Goal: Task Accomplishment & Management: Use online tool/utility

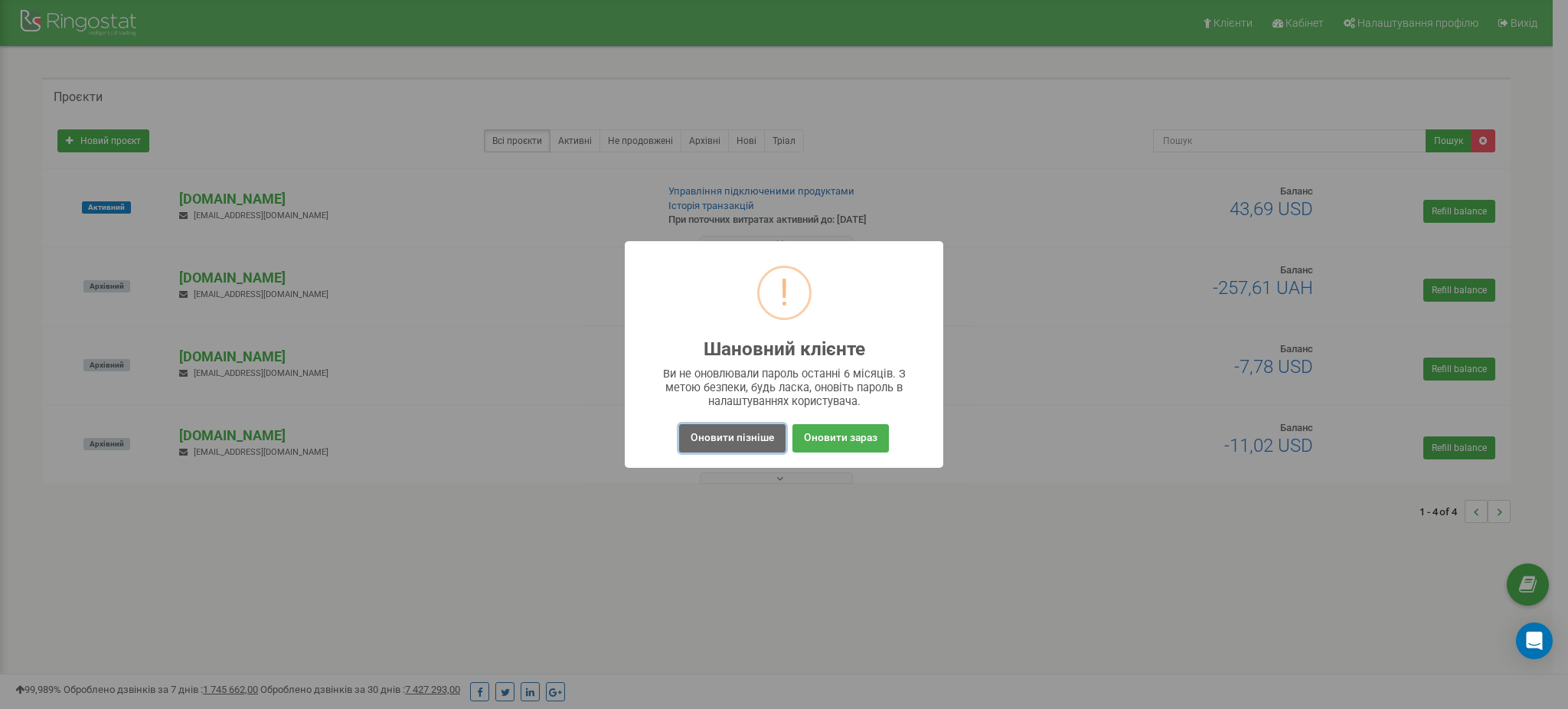
click at [751, 438] on button "Оновити пізніше" at bounding box center [732, 438] width 106 height 28
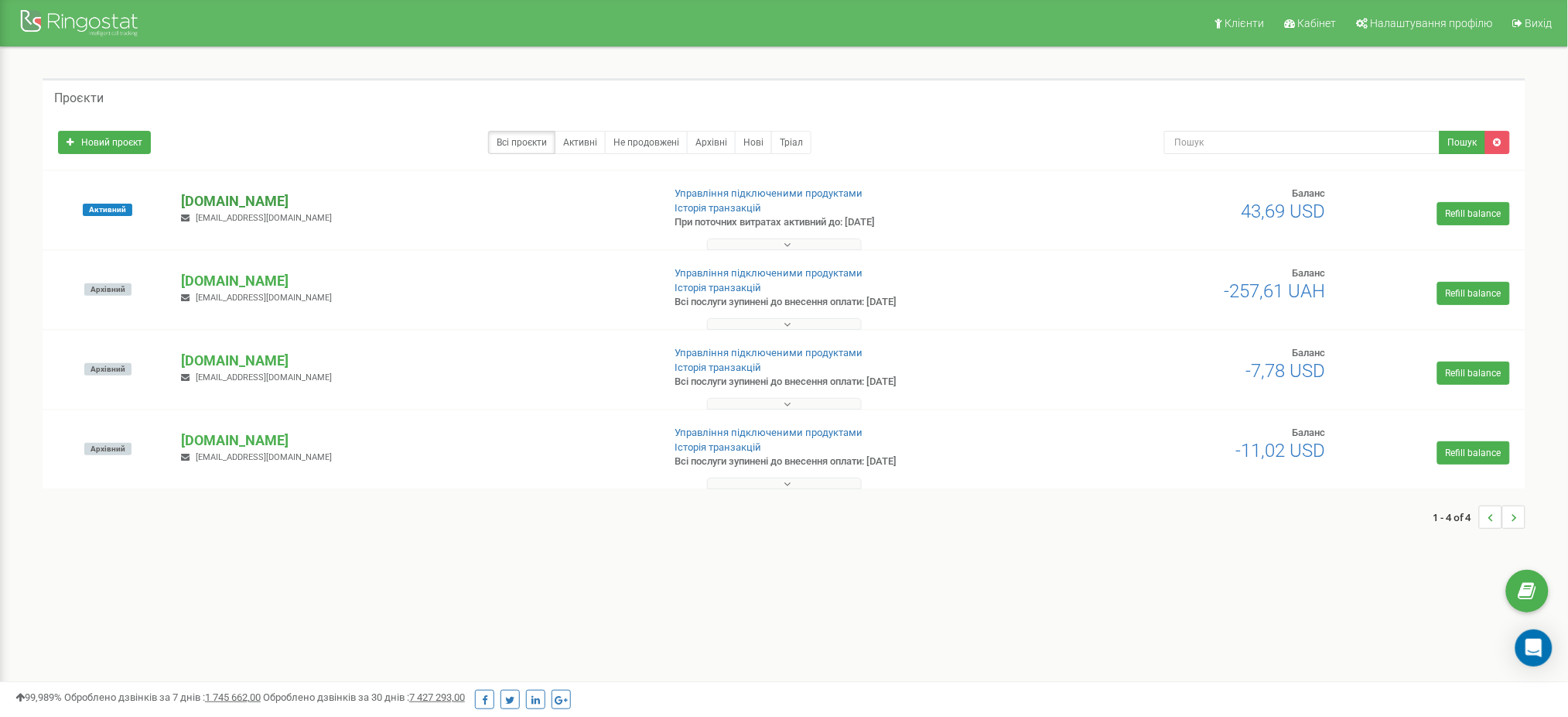
click at [225, 198] on p "[DOMAIN_NAME]" at bounding box center [415, 201] width 469 height 21
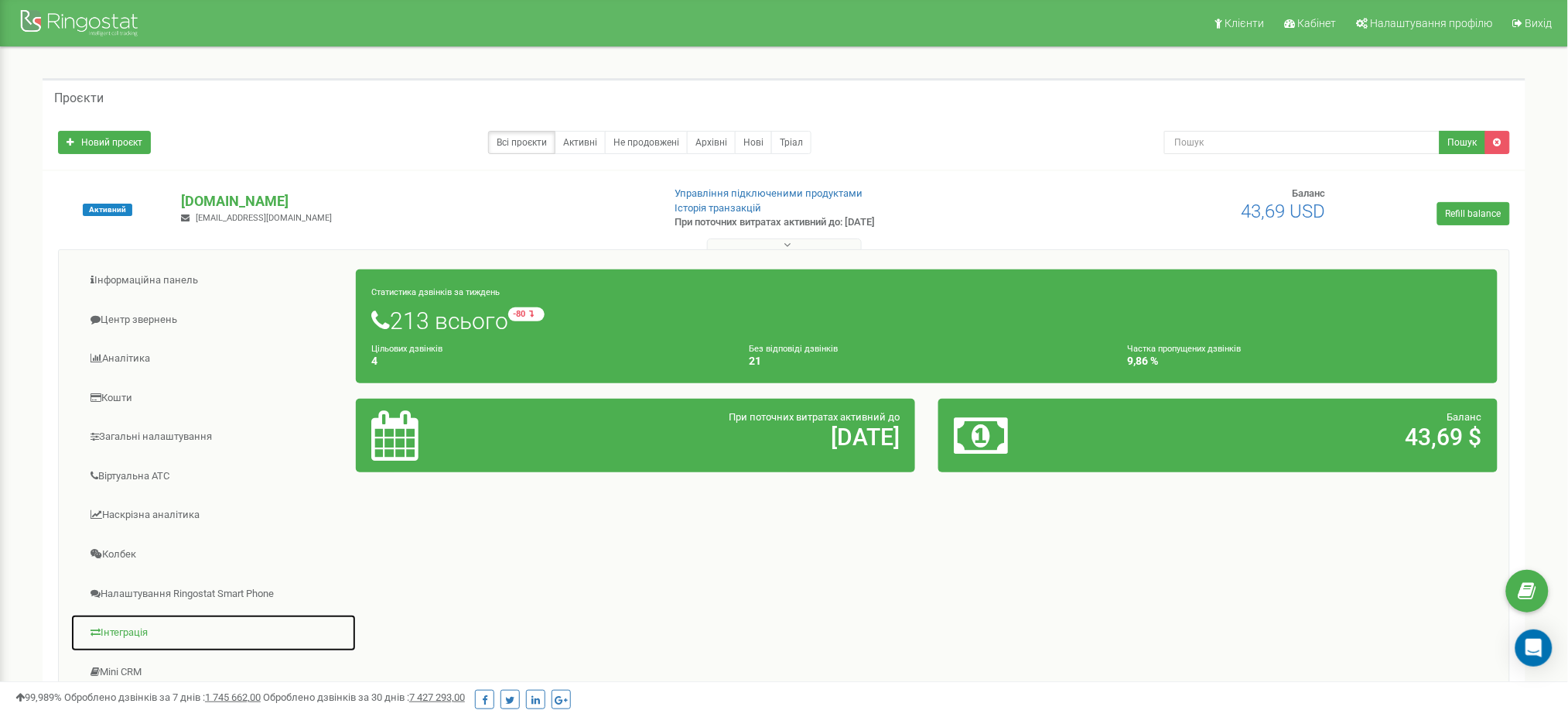
click at [115, 626] on link "Інтеграція" at bounding box center [213, 633] width 286 height 38
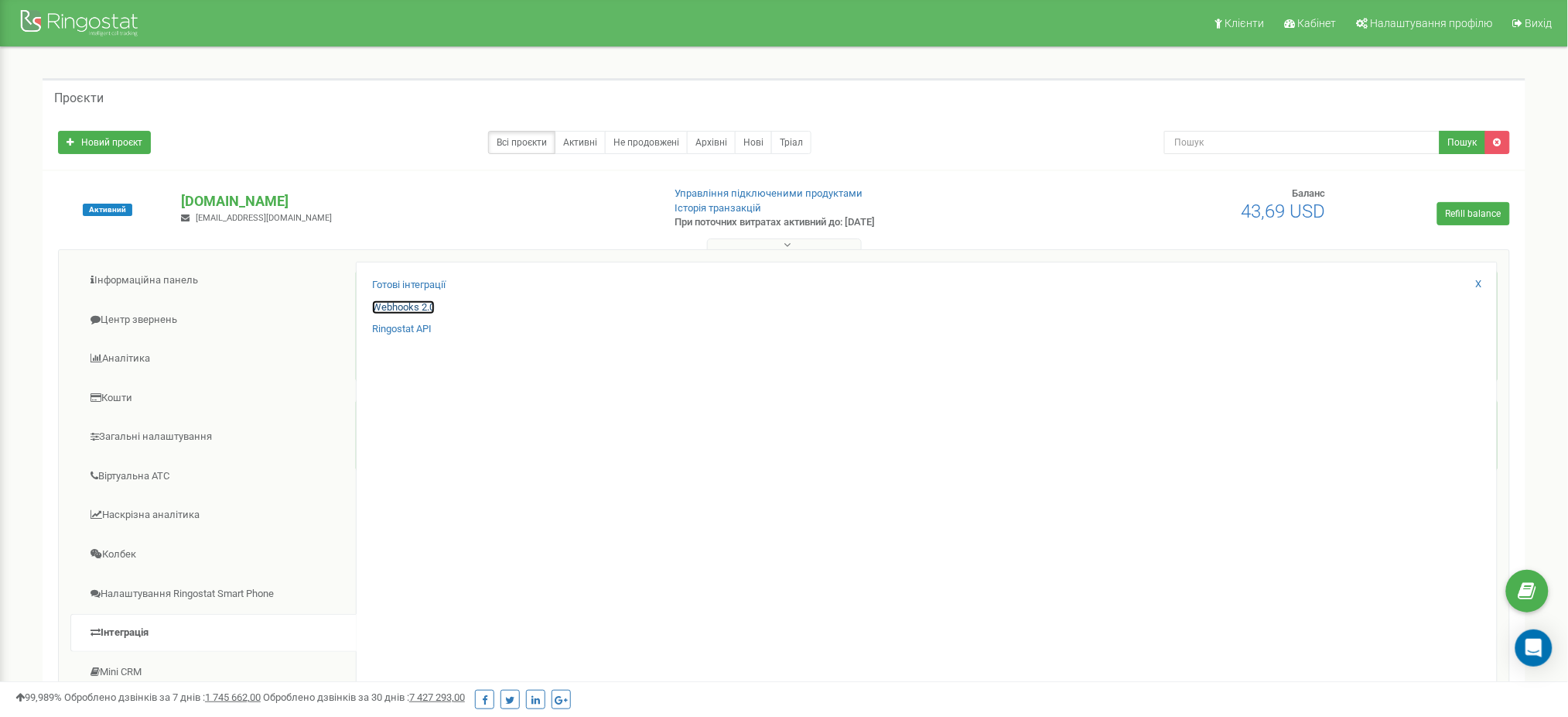
click at [415, 305] on link "Webhooks 2.0" at bounding box center [403, 308] width 62 height 15
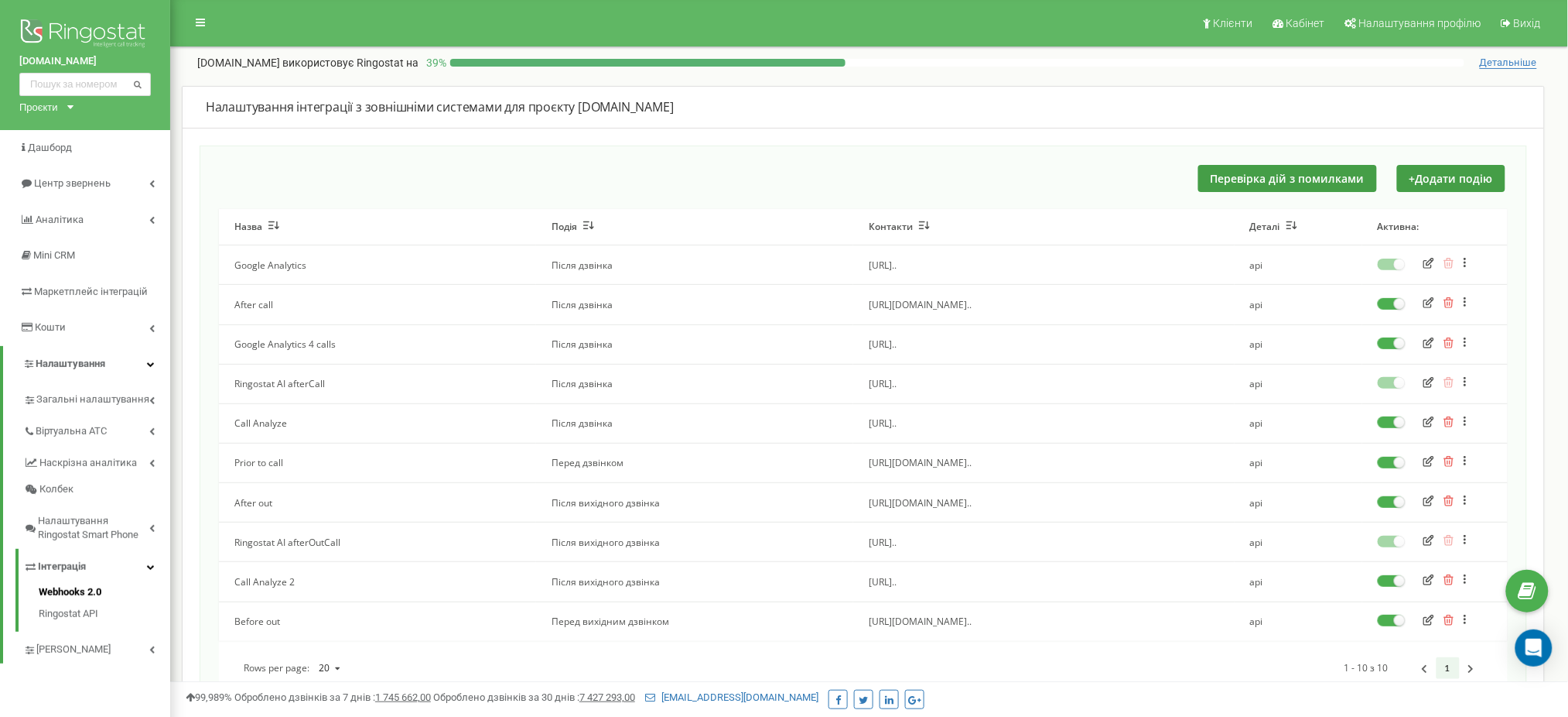
scroll to position [103, 0]
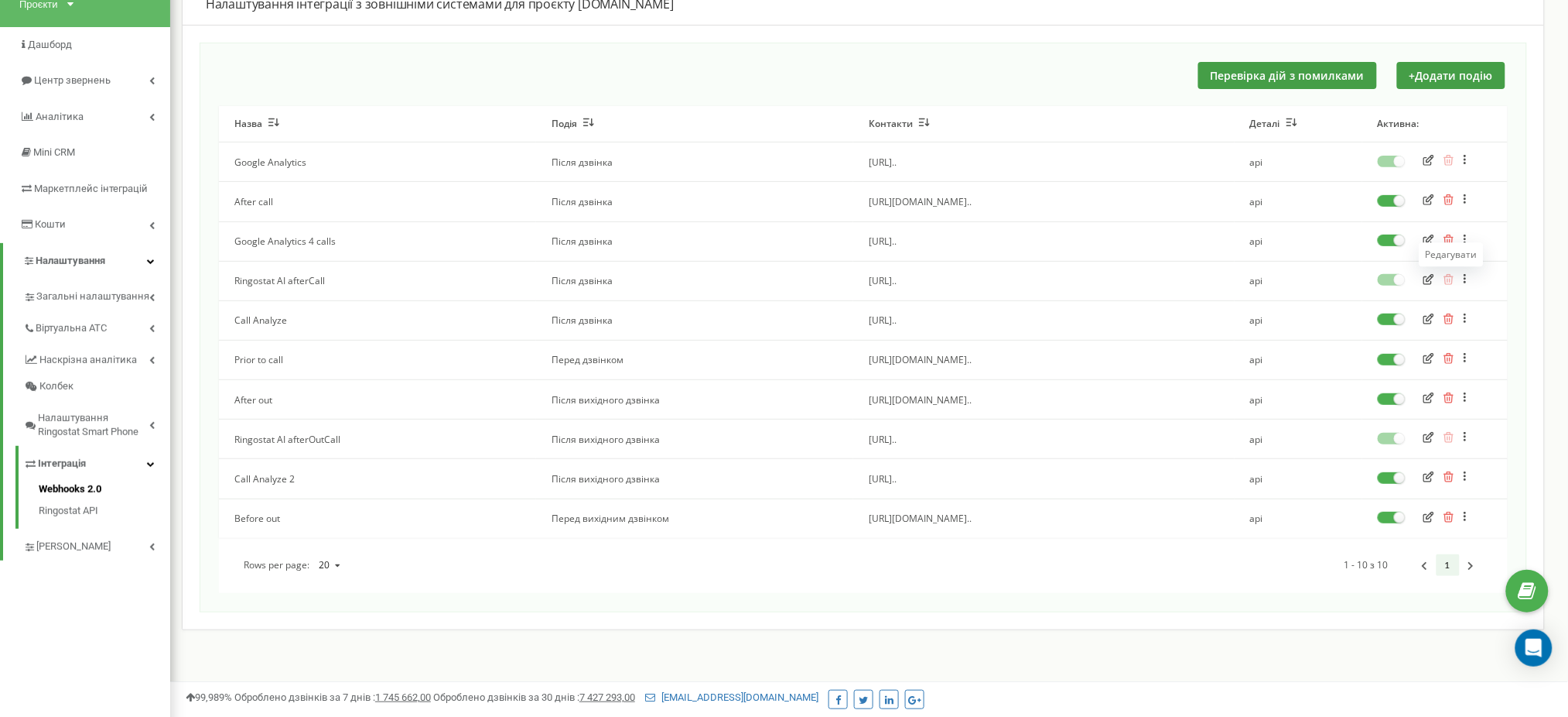
click at [1430, 279] on icon "button" at bounding box center [1429, 279] width 11 height 11
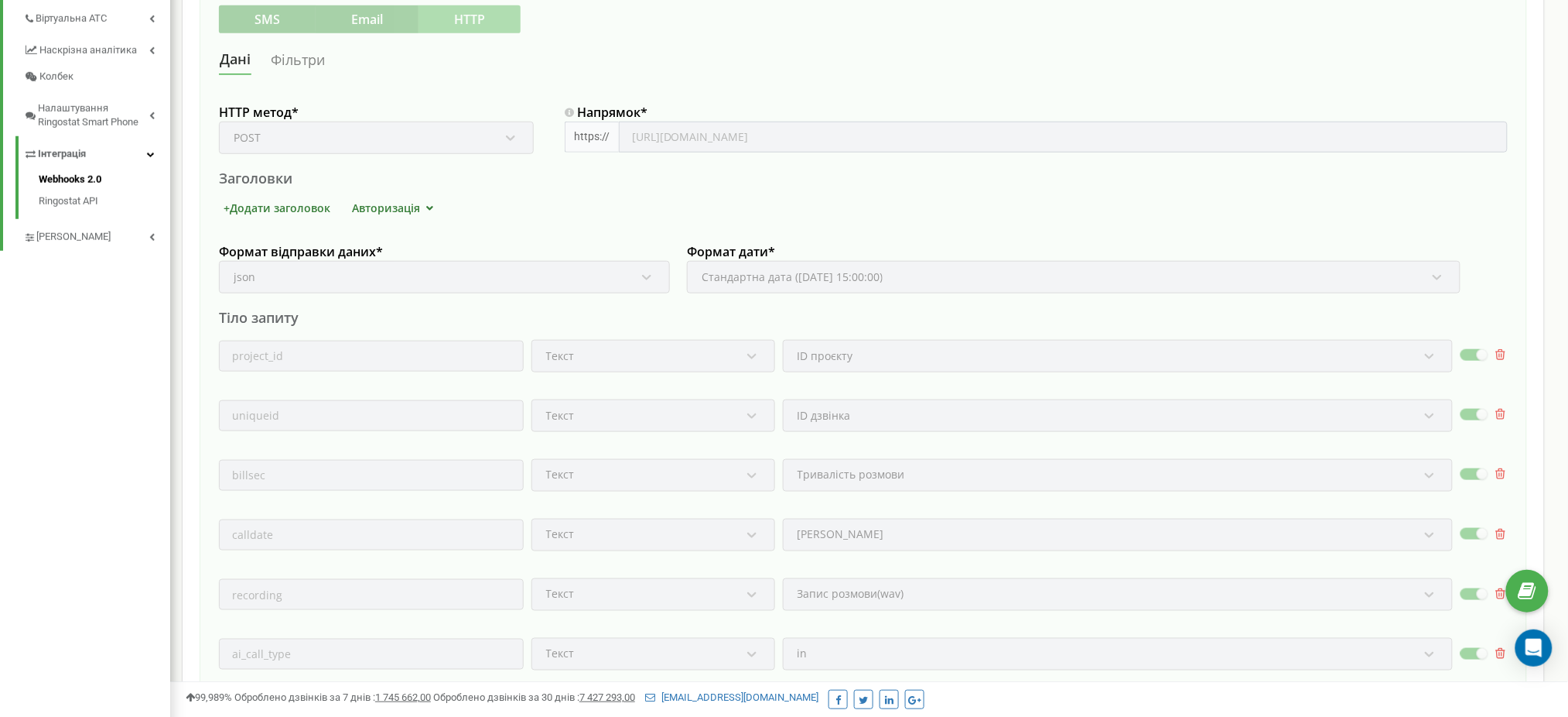
scroll to position [310, 0]
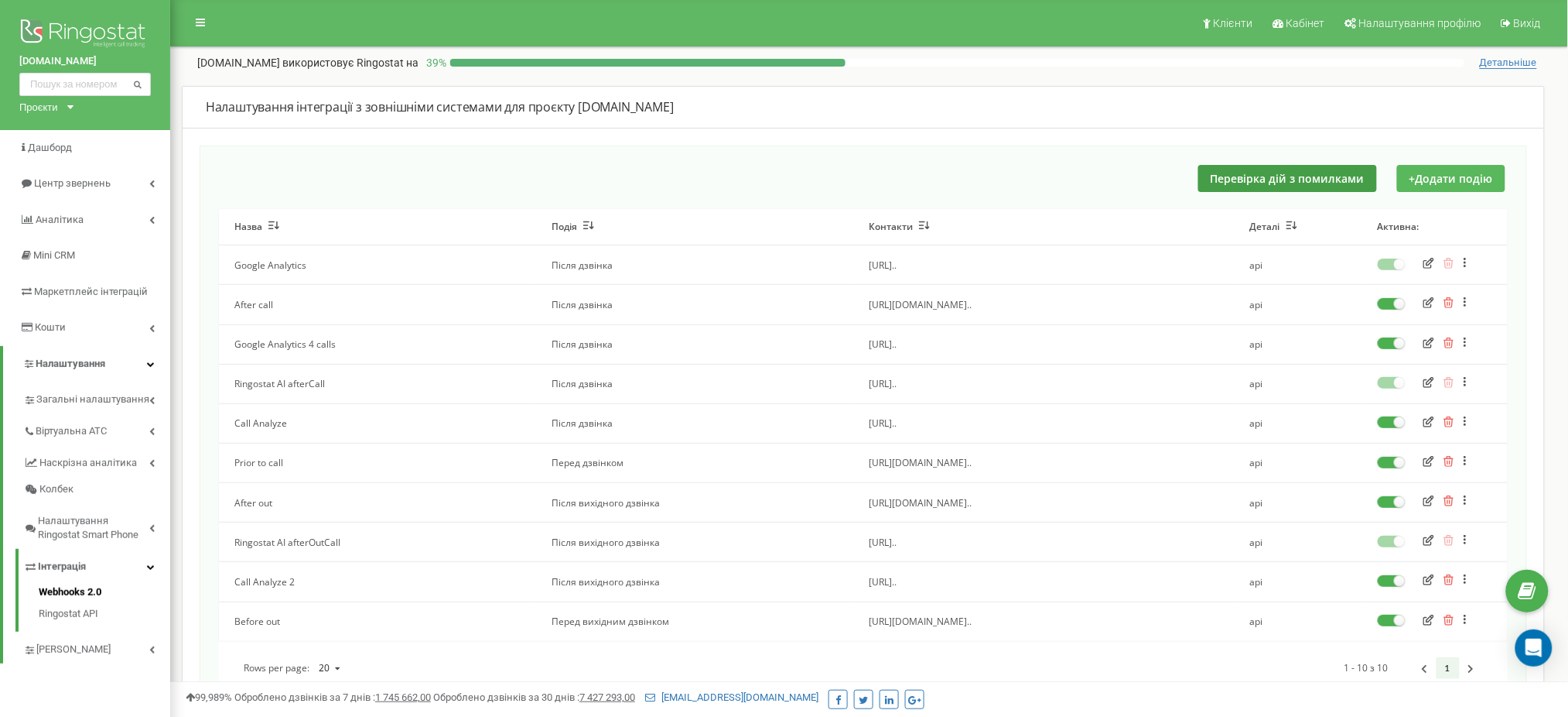
click at [1462, 185] on button "+ Додати подію" at bounding box center [1451, 178] width 108 height 27
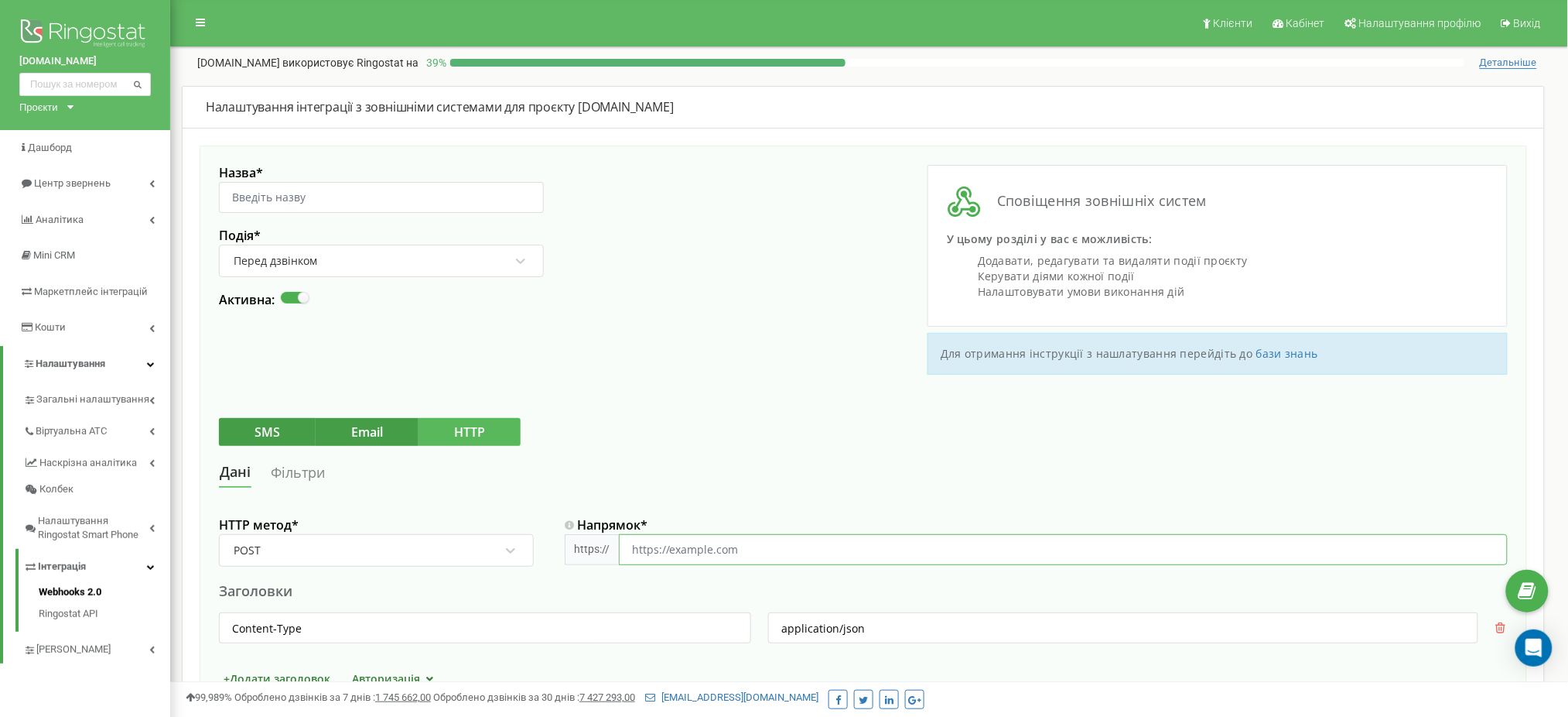
click at [664, 546] on input "Напрямок *" at bounding box center [1063, 549] width 889 height 31
click at [377, 194] on input "Назва *" at bounding box center [382, 197] width 325 height 31
type input "Nethunt AI"
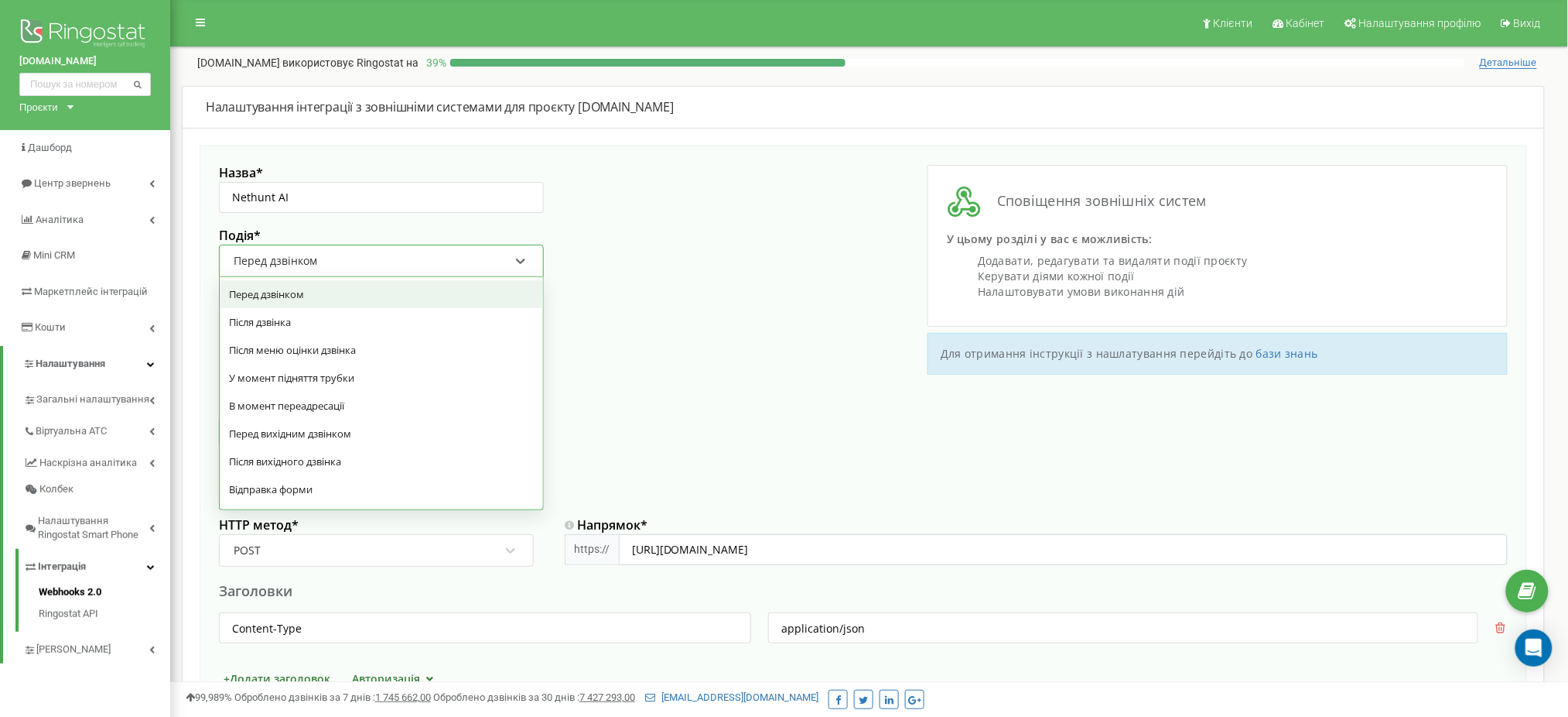
click at [360, 270] on div "Перед дзвінком" at bounding box center [371, 260] width 278 height 26
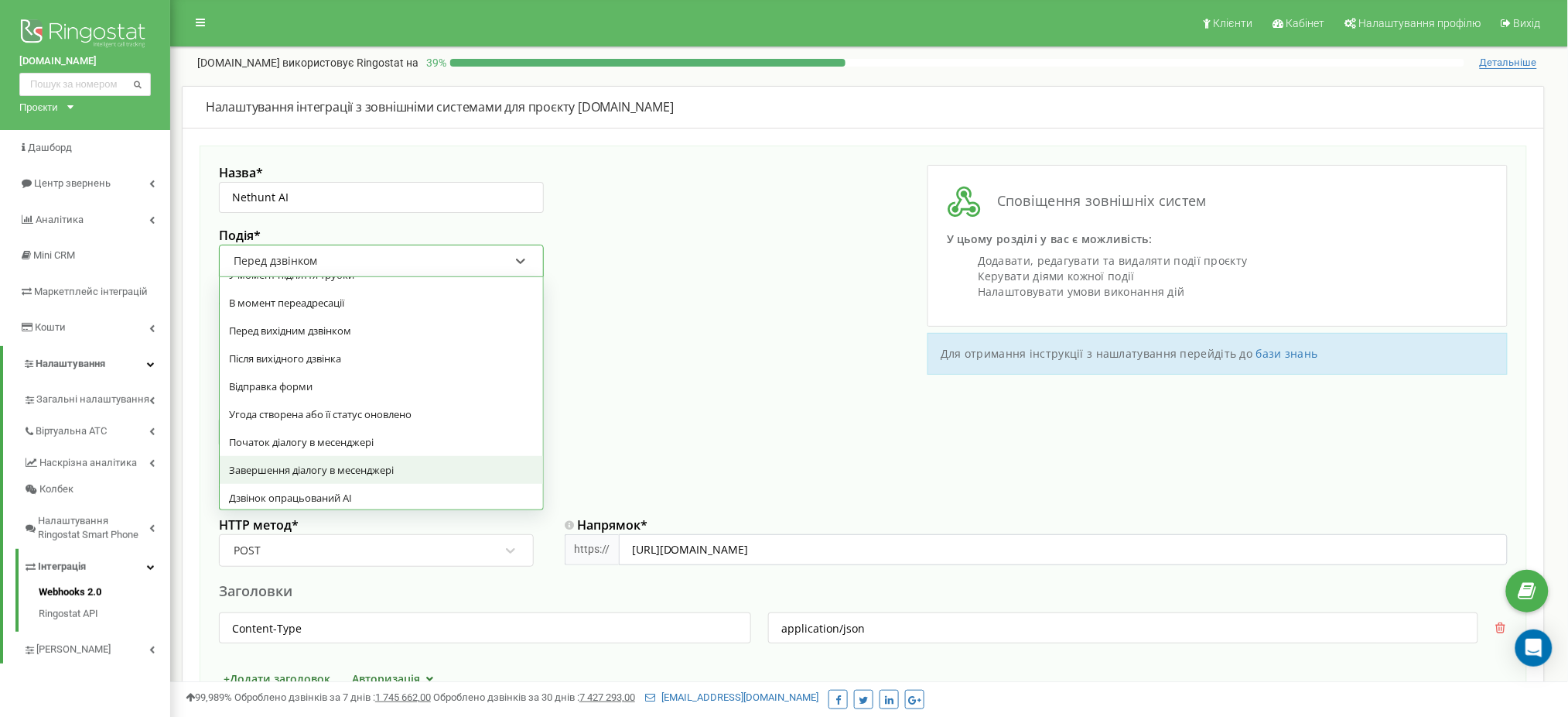
scroll to position [164, 0]
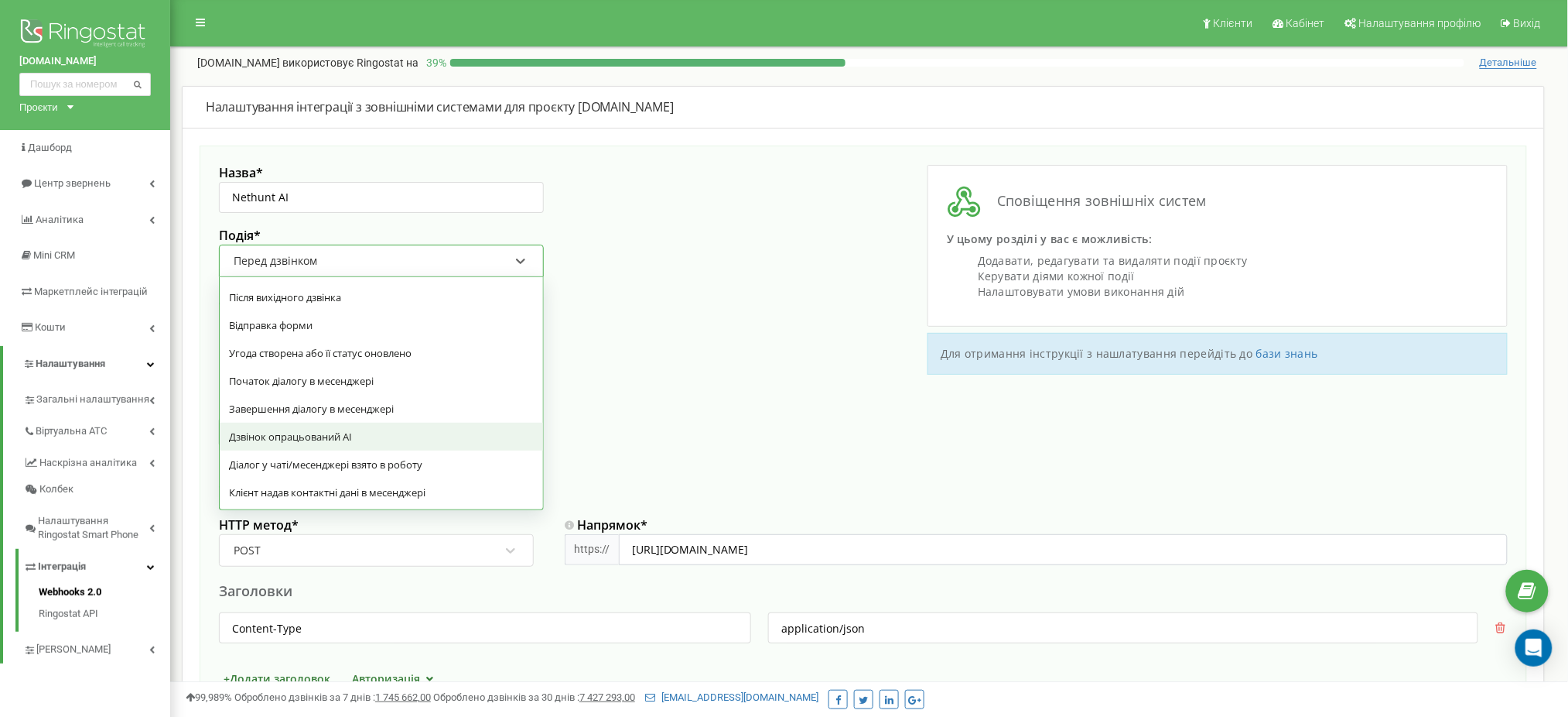
click at [333, 435] on div "Дзвінок опрацьований AI" at bounding box center [382, 436] width 323 height 28
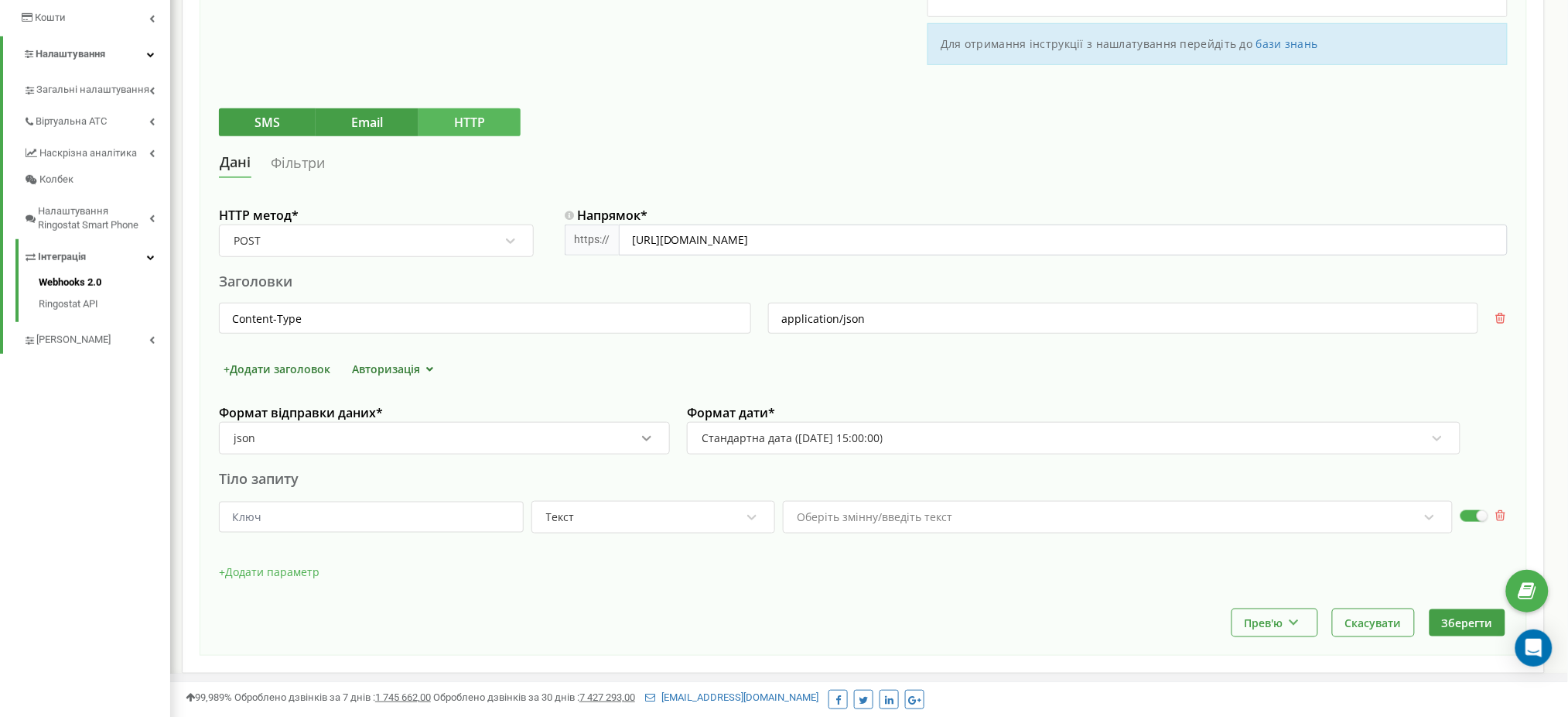
scroll to position [367, 0]
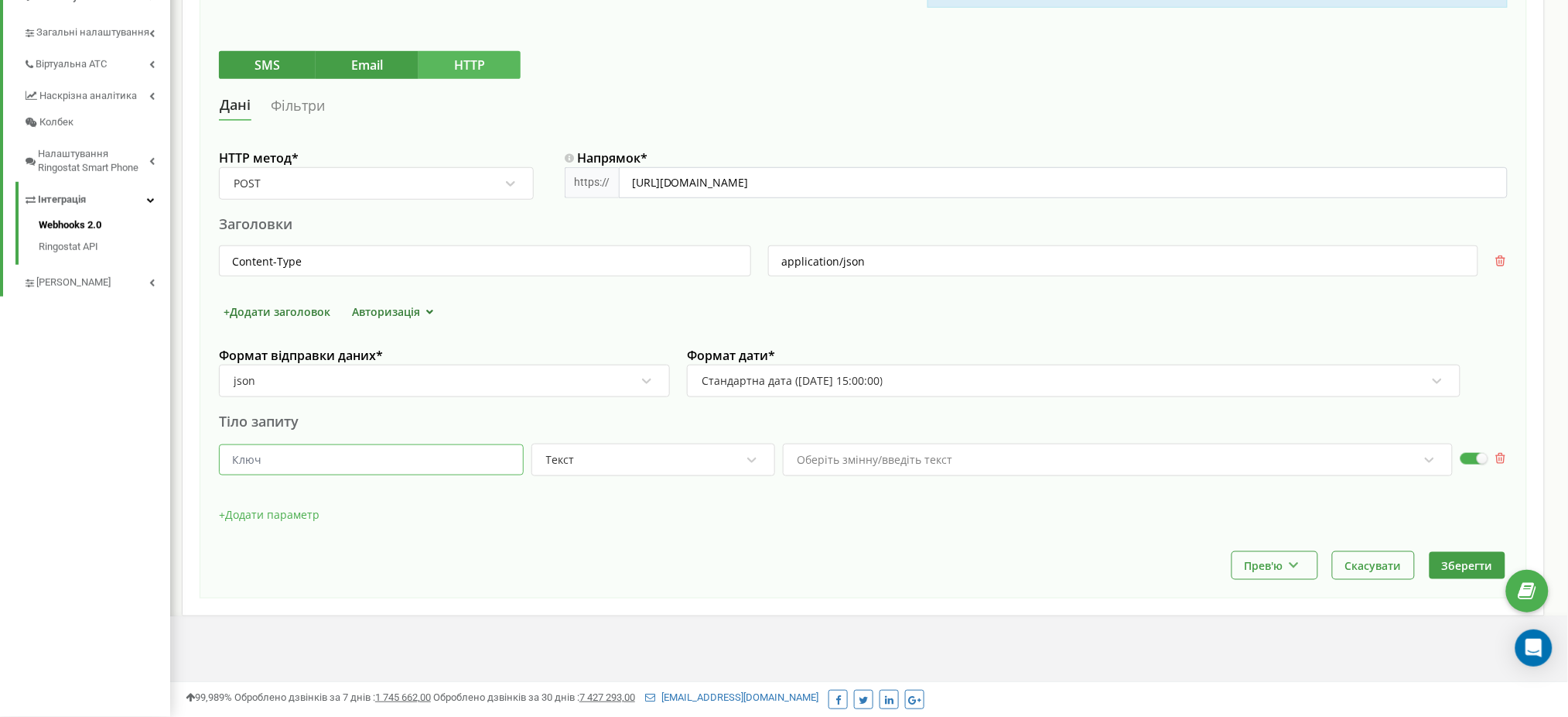
click at [259, 469] on input "text" at bounding box center [371, 459] width 305 height 31
type input "callerld"
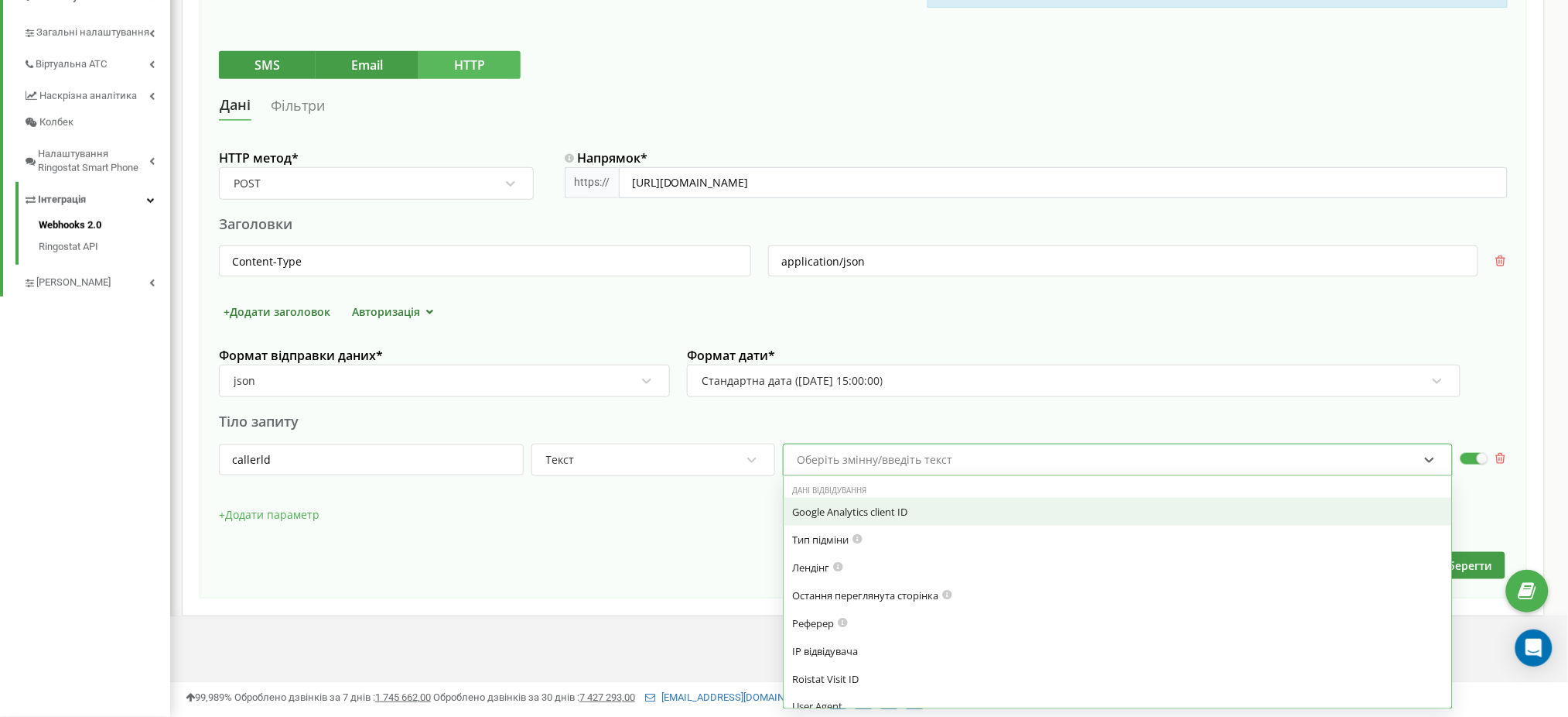
click at [873, 465] on div "Оберіть змінну/введіть текст" at bounding box center [875, 460] width 155 height 11
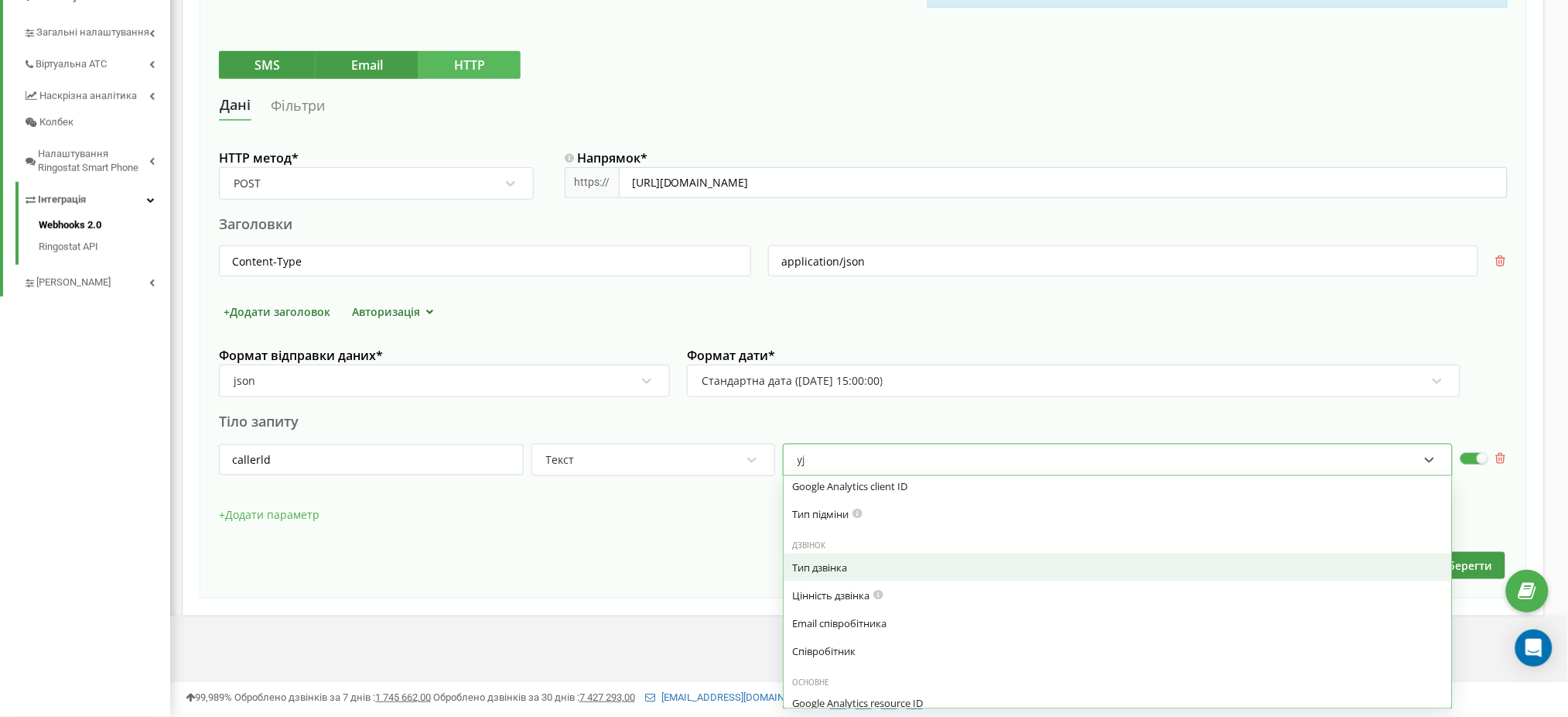
scroll to position [0, 0]
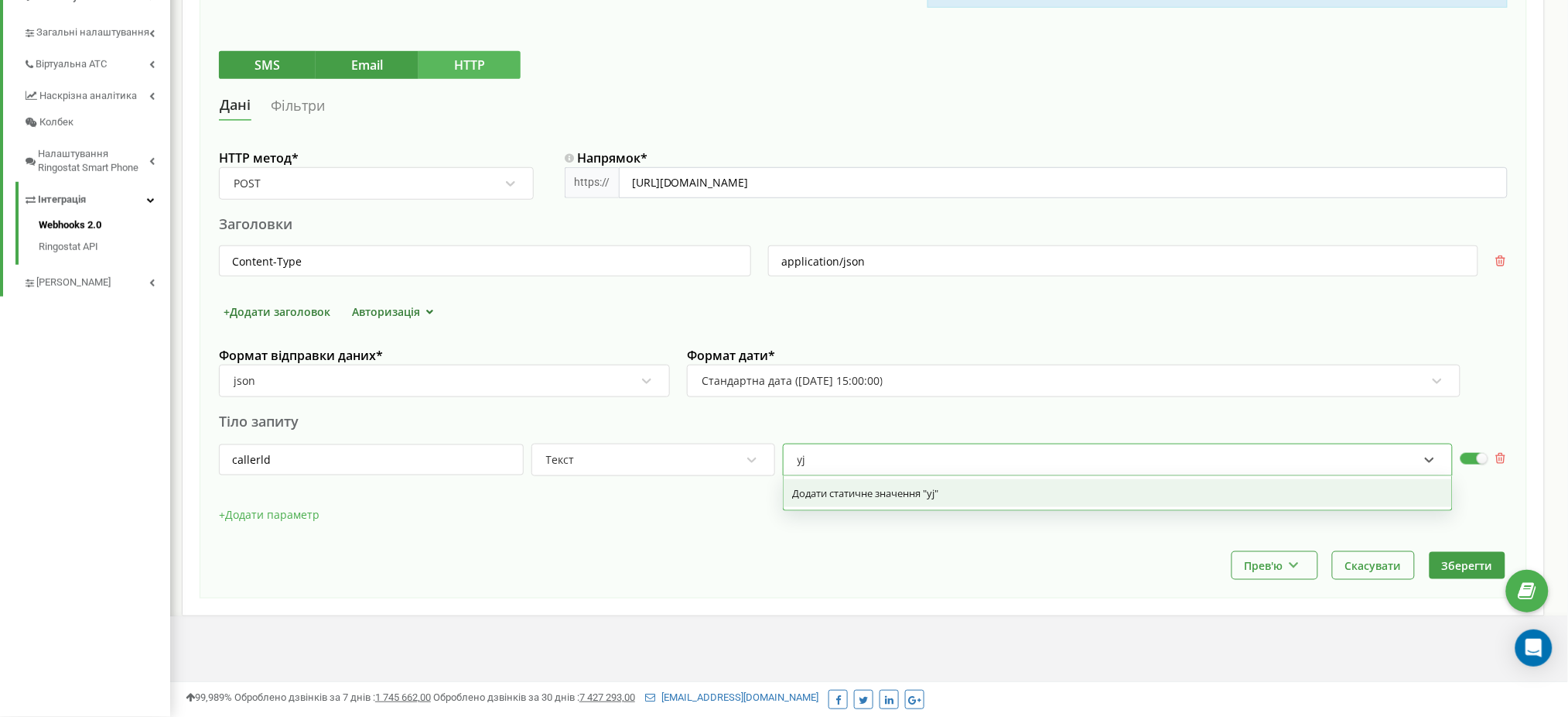
type input "y"
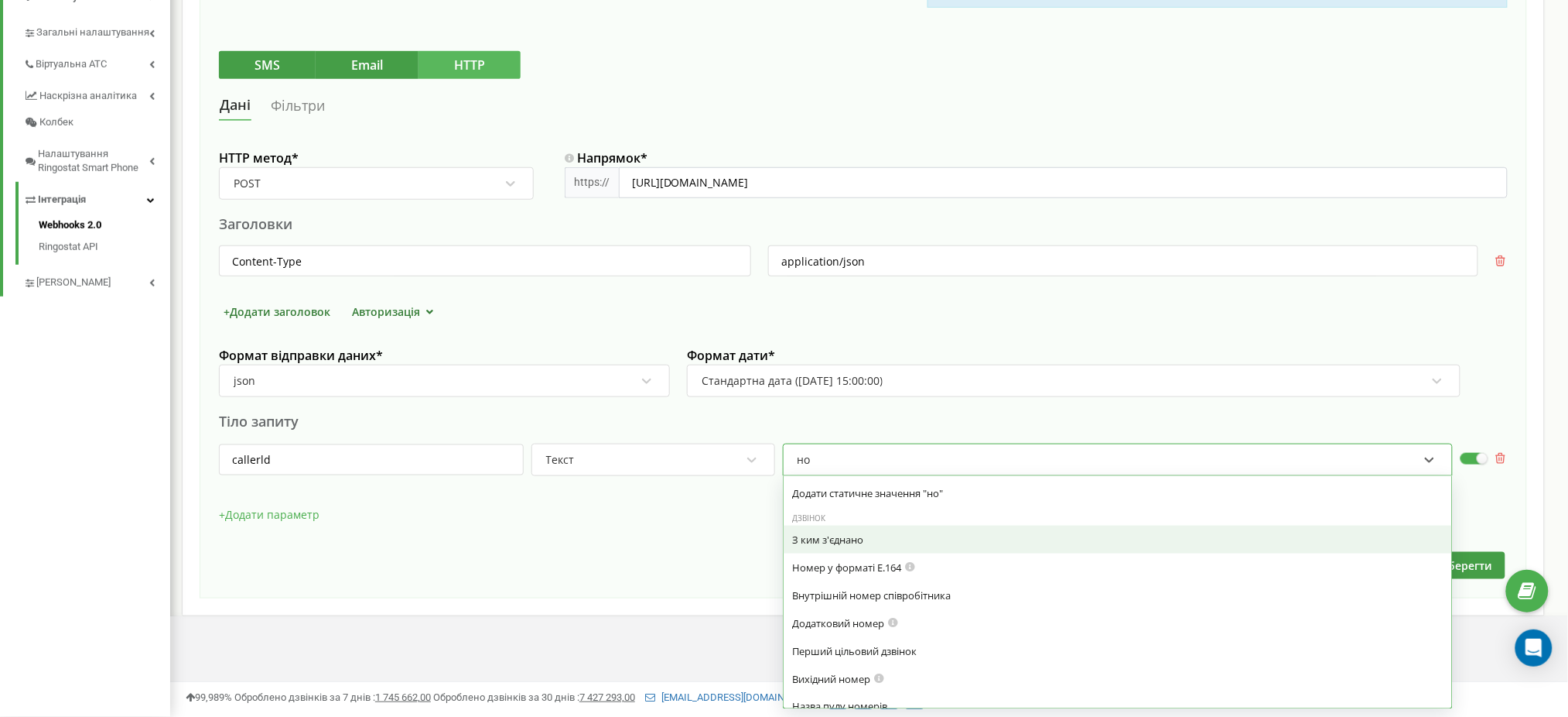
type input "ном"
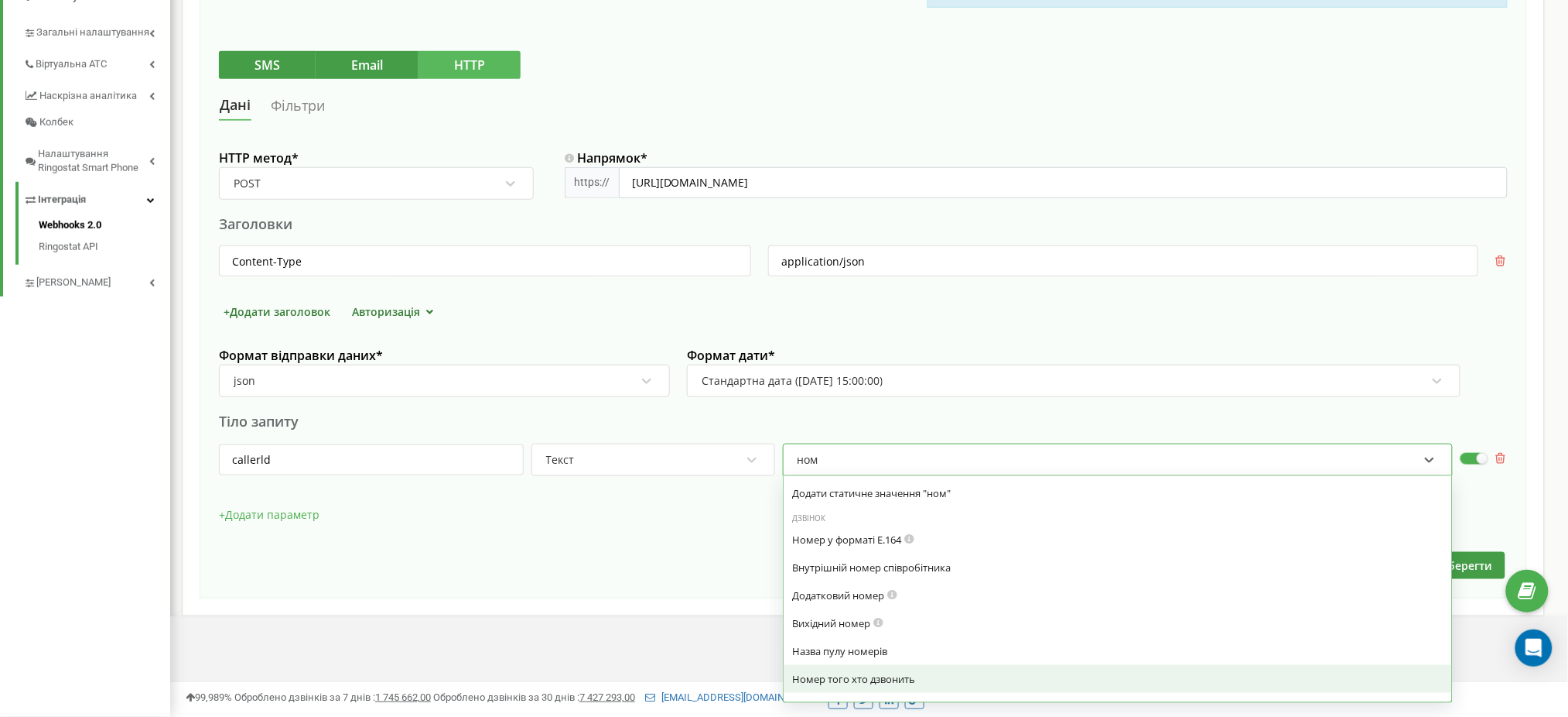
click at [881, 678] on div "Номер того хто дзвонить" at bounding box center [1118, 679] width 650 height 14
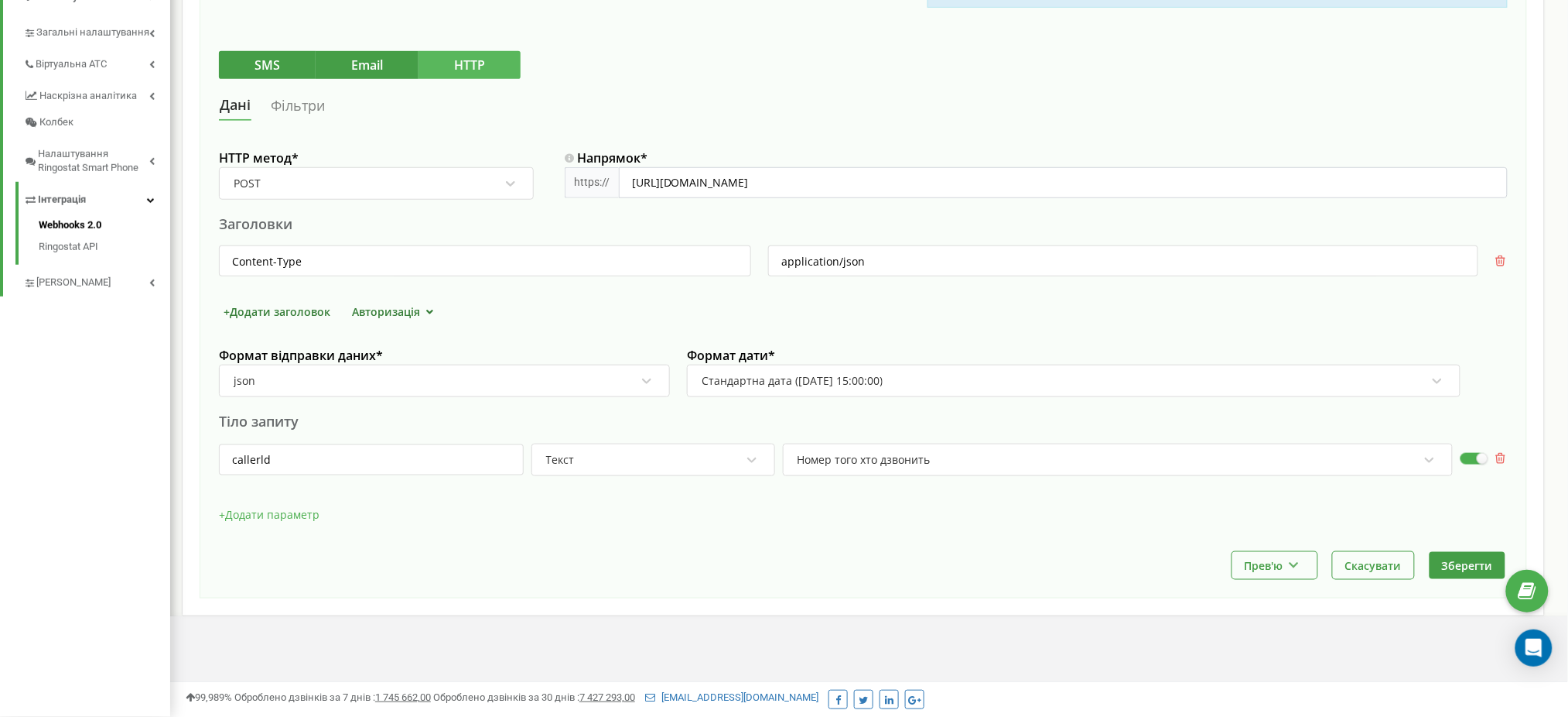
click at [307, 506] on button "+ Додати параметр" at bounding box center [270, 514] width 101 height 23
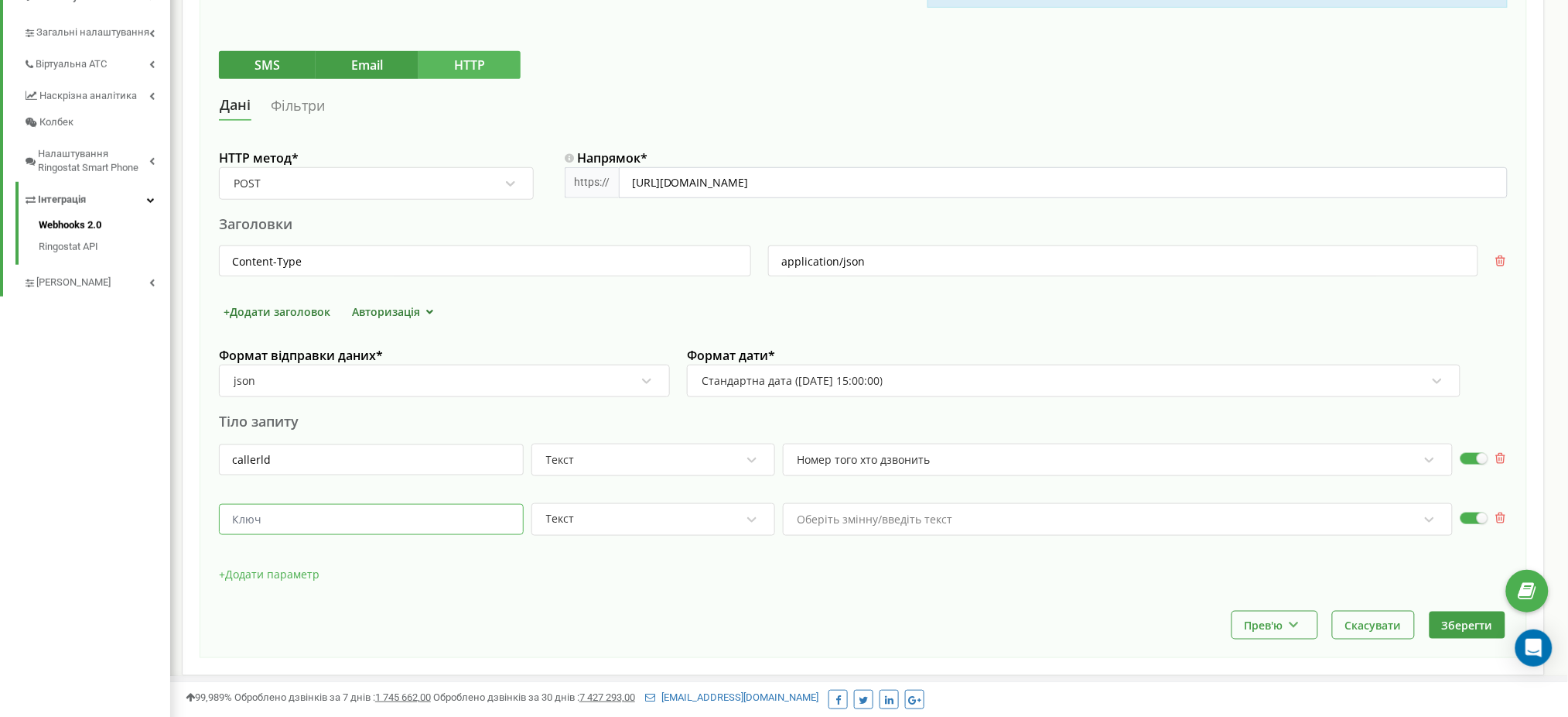
click at [350, 517] on input "text" at bounding box center [371, 519] width 305 height 31
type input "date"
click at [867, 523] on div "Оберіть змінну/введіть текст" at bounding box center [1118, 519] width 670 height 32
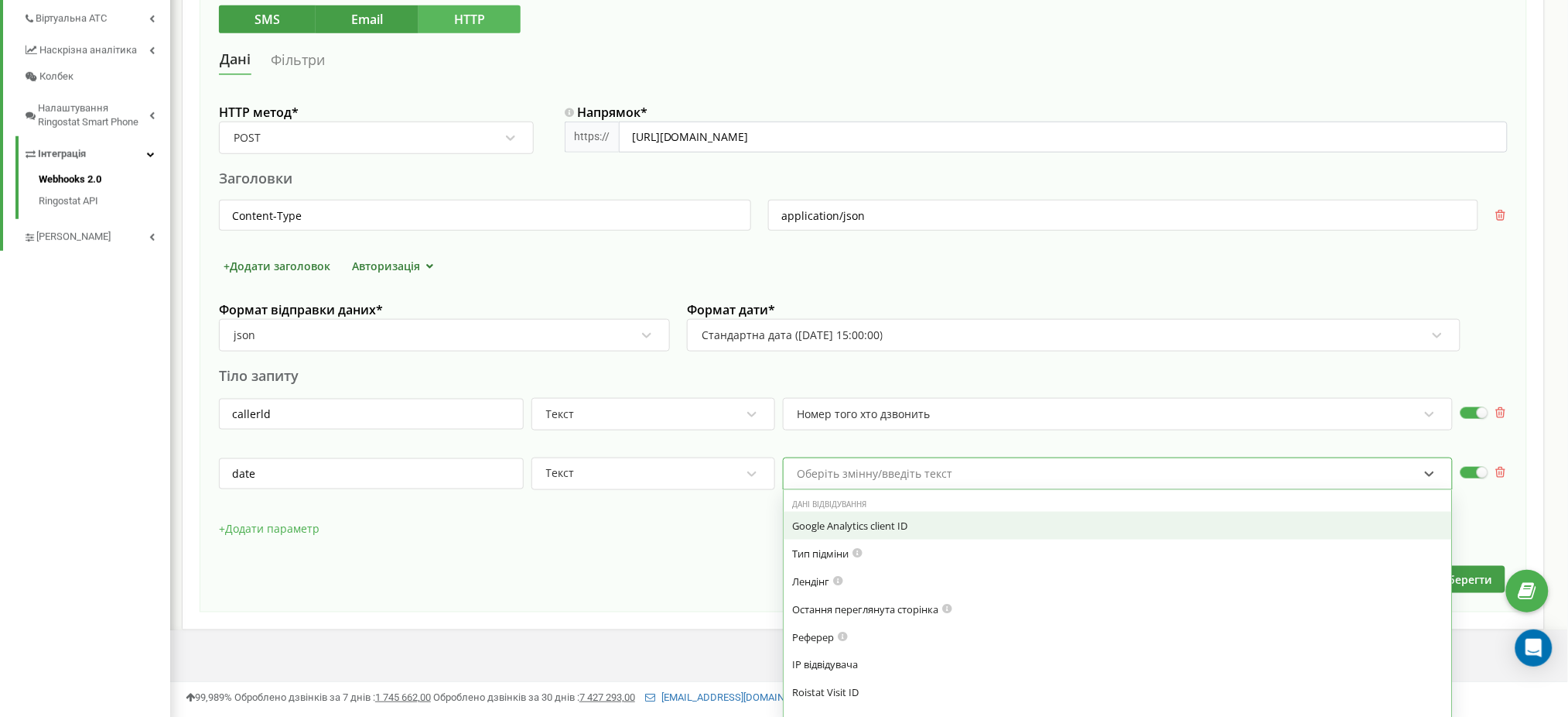
scroll to position [419, 0]
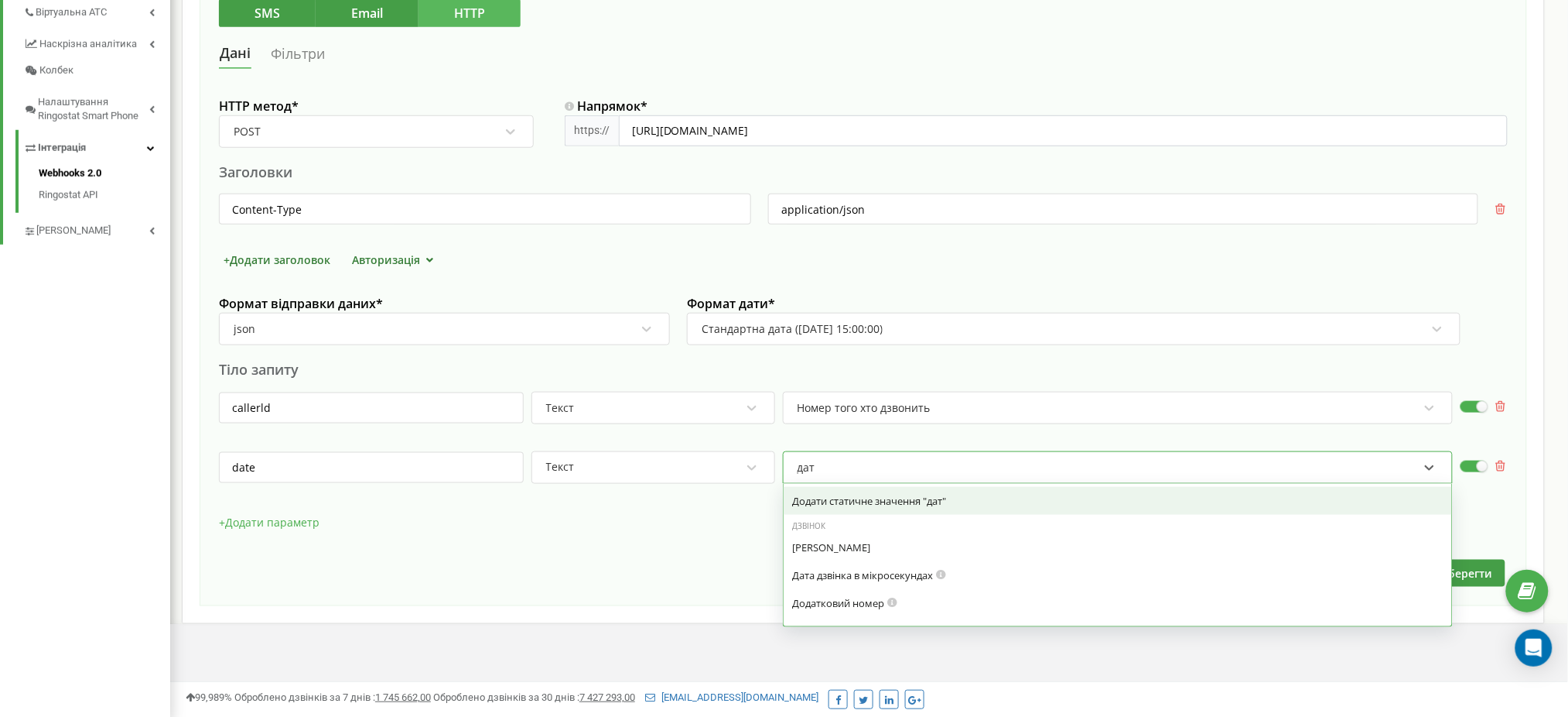
type input "дата"
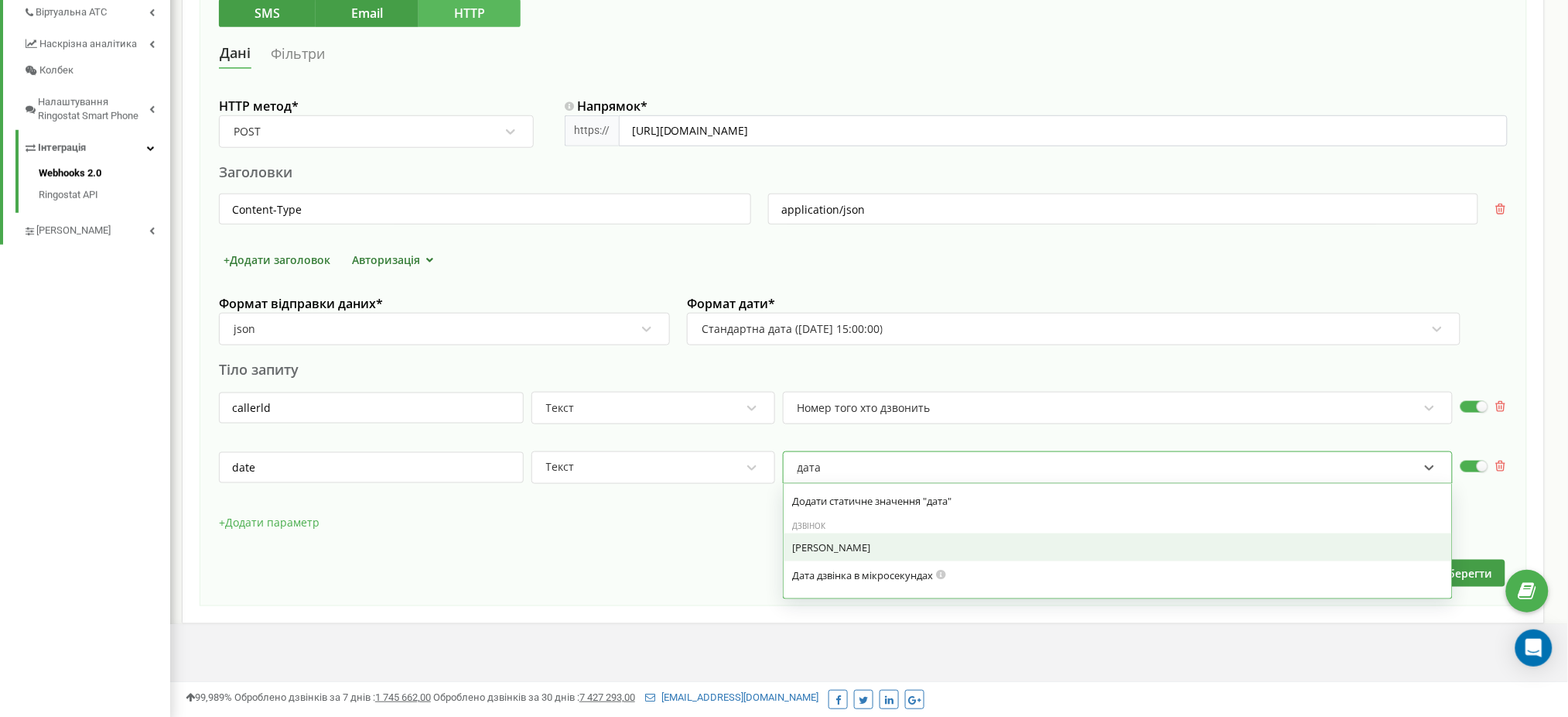
click at [844, 551] on div "Дата дзвінка" at bounding box center [1118, 547] width 650 height 14
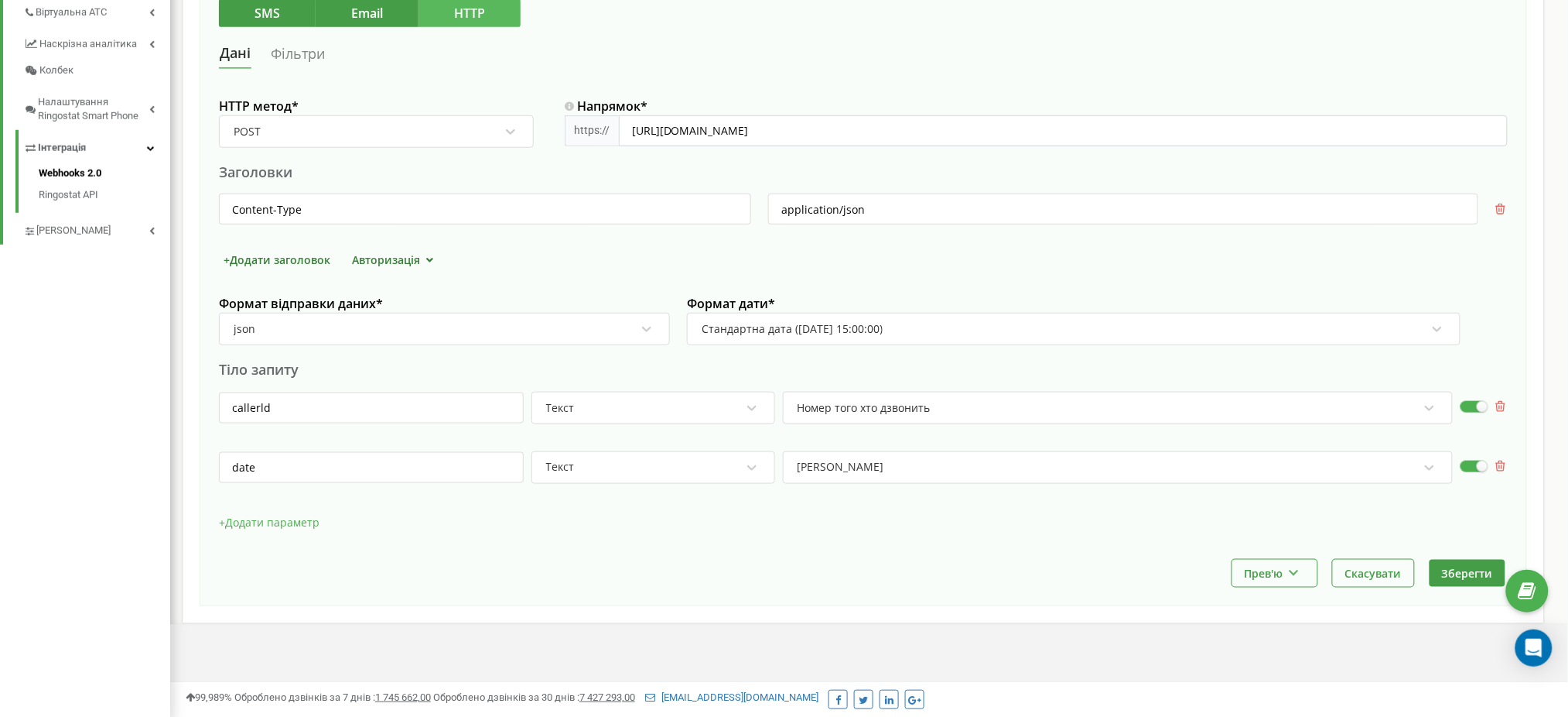
click at [290, 515] on button "+ Додати параметр" at bounding box center [270, 522] width 101 height 23
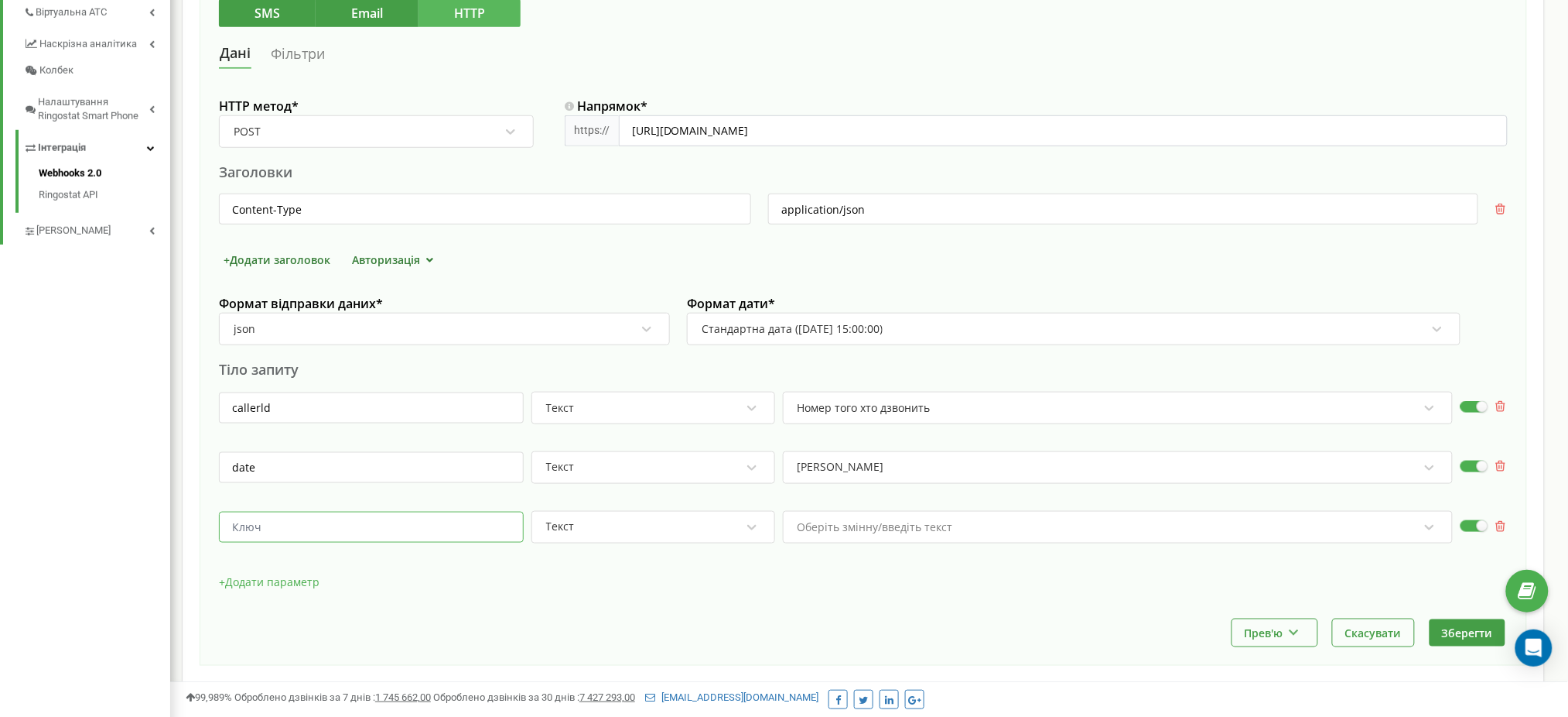
click at [367, 519] on input "text" at bounding box center [371, 527] width 305 height 31
type input "projectid"
click at [847, 523] on div "Оберіть змінну/введіть текст" at bounding box center [1118, 527] width 670 height 32
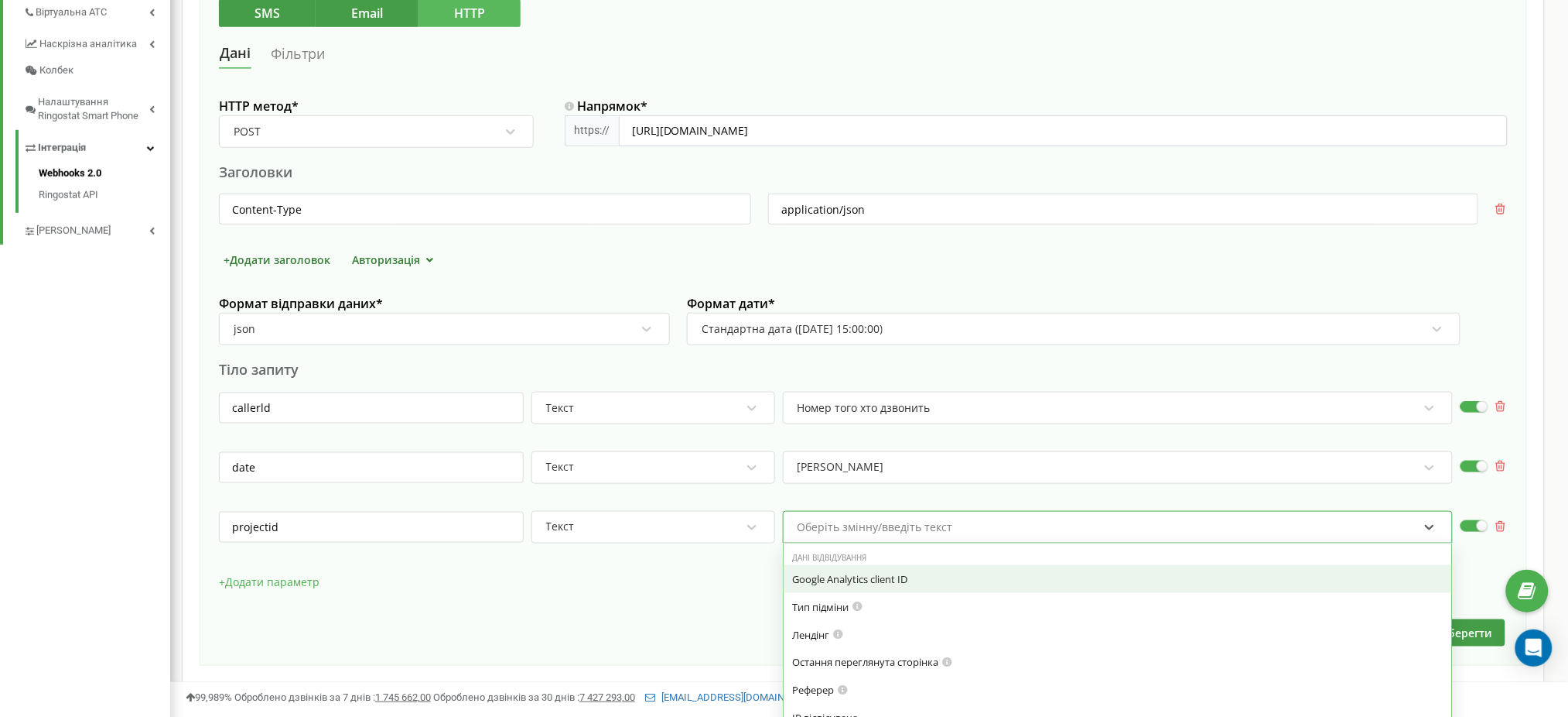
scroll to position [479, 0]
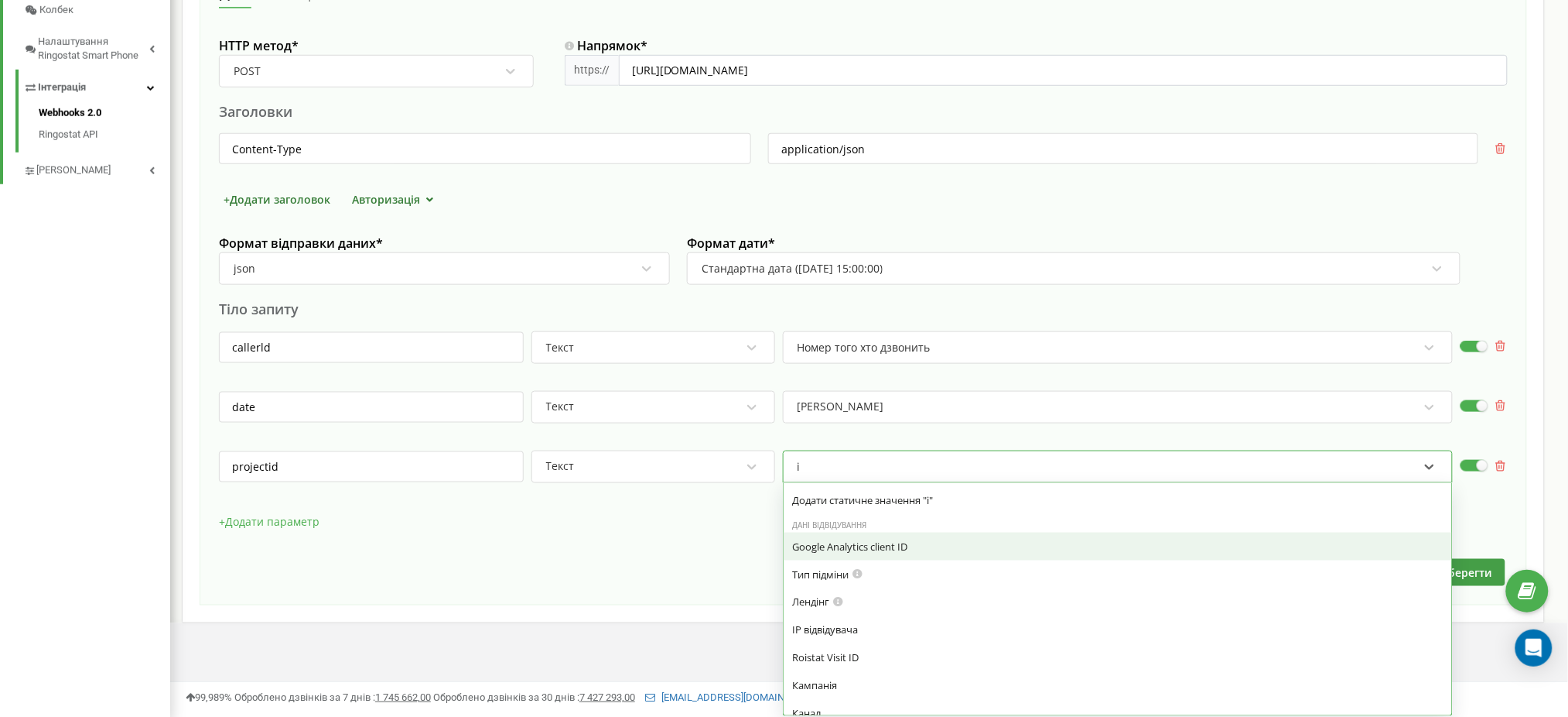
type input "id"
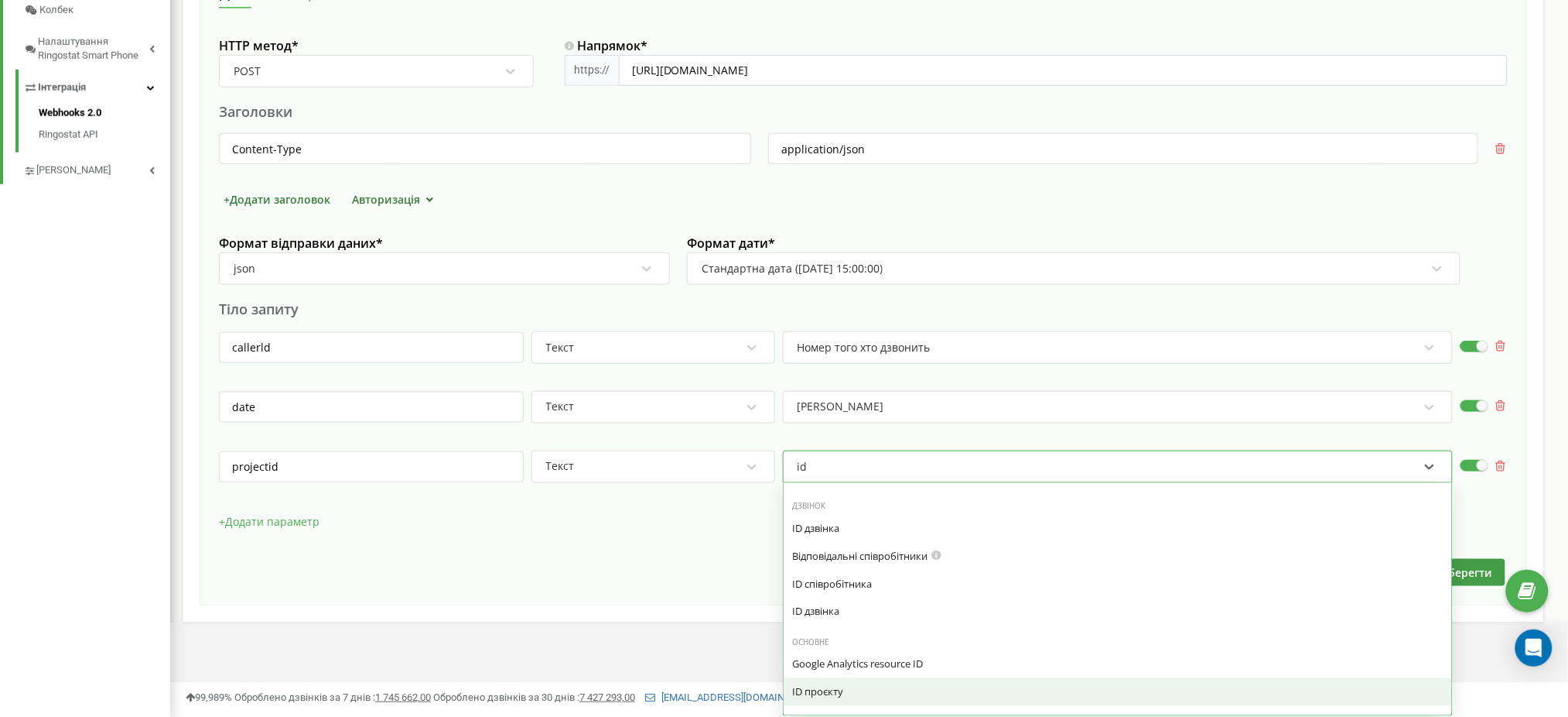
click at [850, 690] on div "ID проєкту" at bounding box center [1118, 692] width 650 height 14
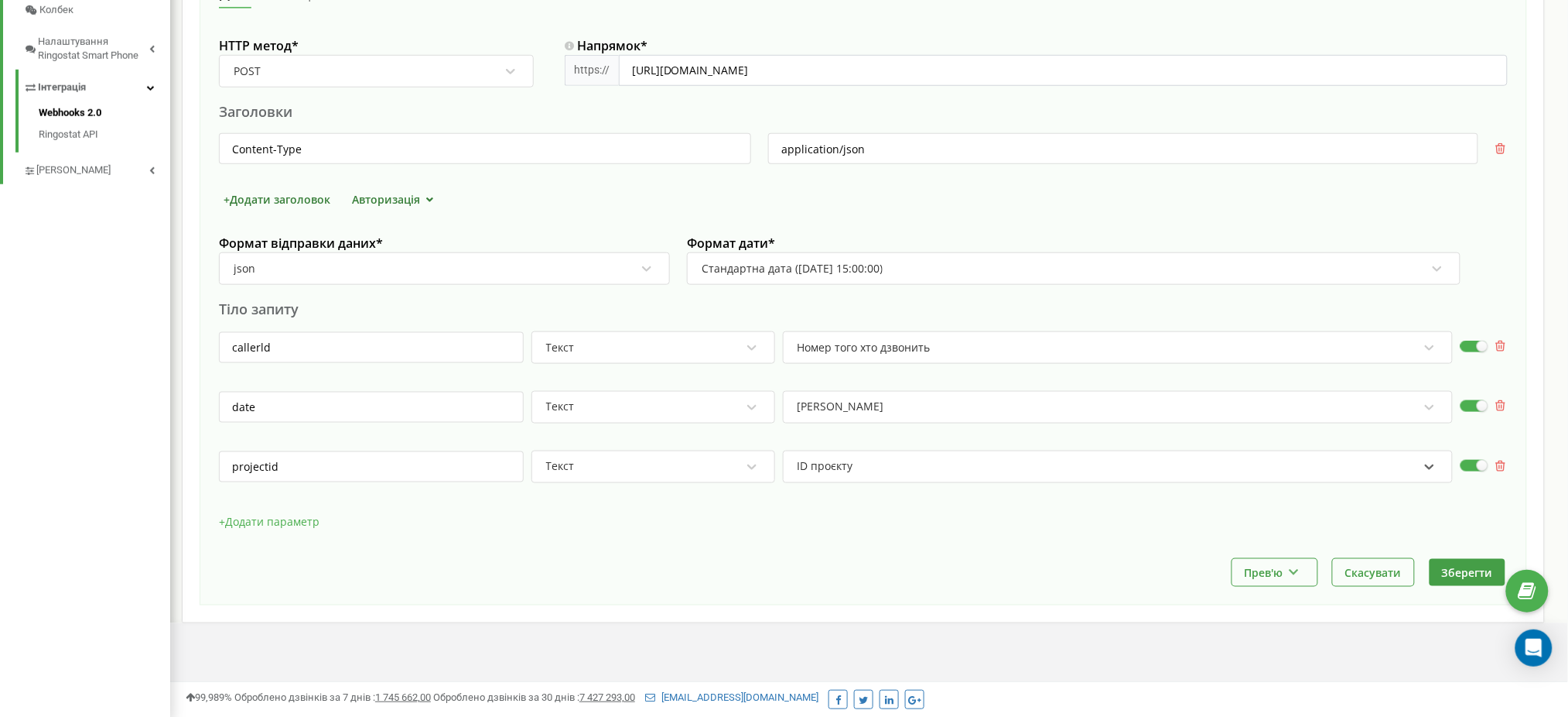
click at [240, 523] on button "+ Додати параметр" at bounding box center [270, 521] width 101 height 23
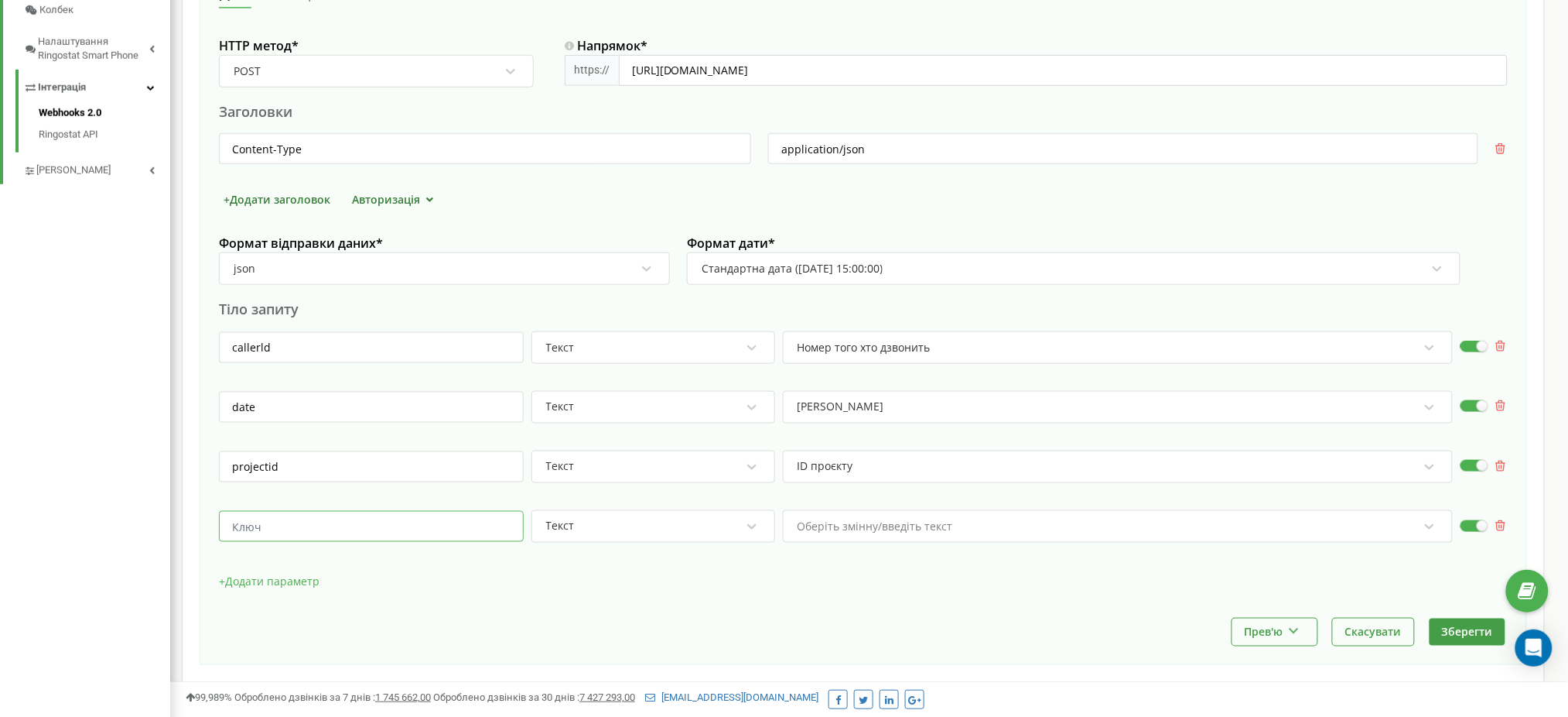
click at [389, 521] on input "text" at bounding box center [371, 526] width 305 height 31
type input "summary"
click at [824, 519] on div "Оберіть змінну/введіть текст" at bounding box center [1118, 526] width 670 height 32
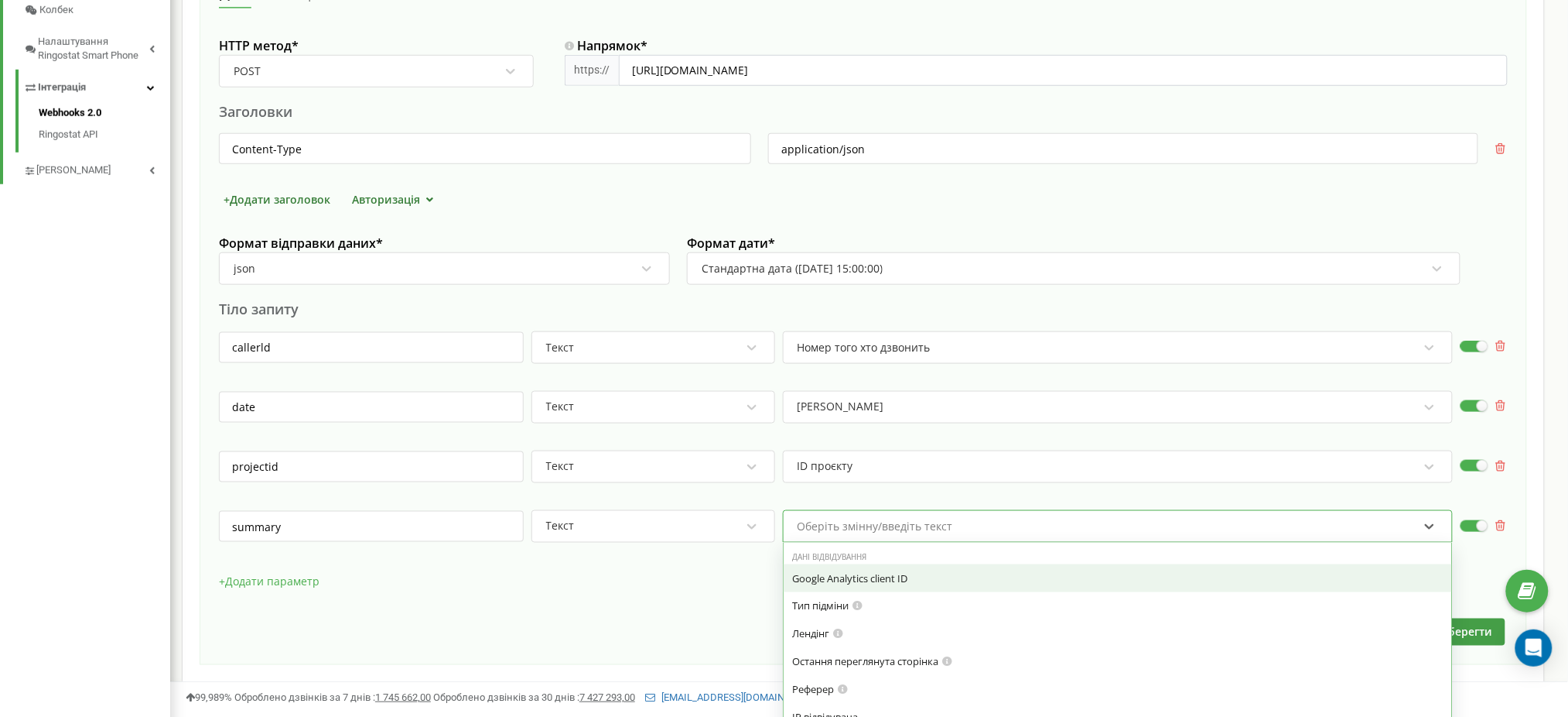
scroll to position [539, 0]
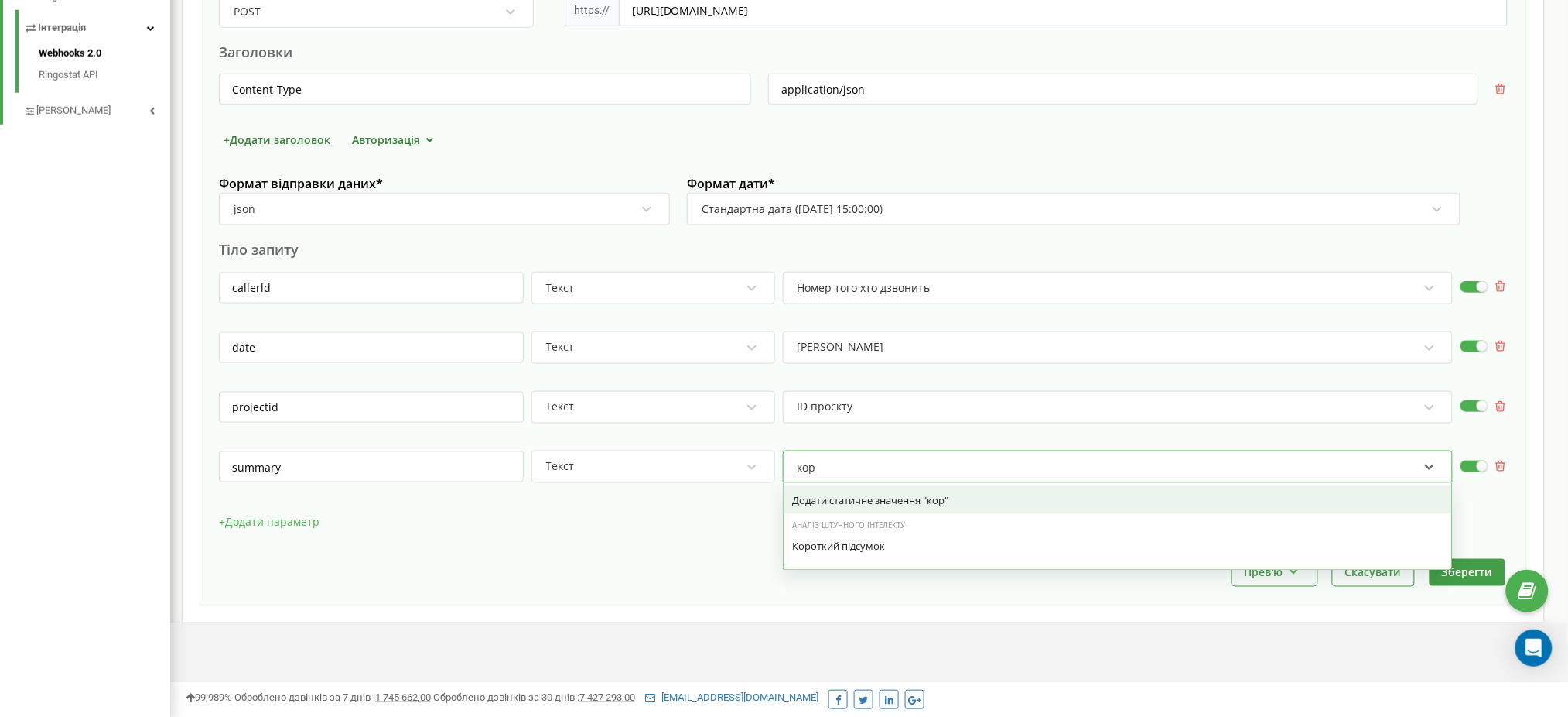
type input "коро"
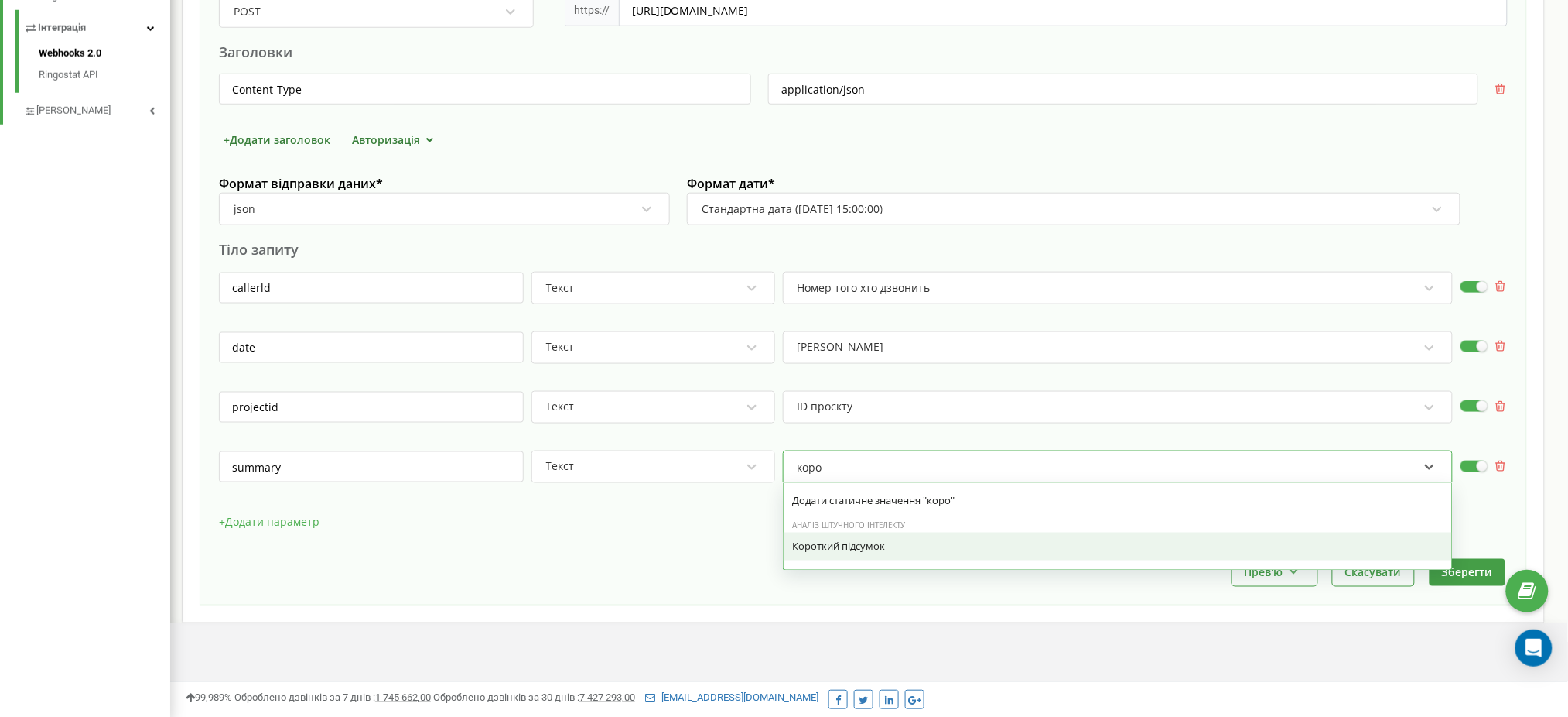
click at [862, 554] on div "Короткий підсумок" at bounding box center [1118, 547] width 650 height 14
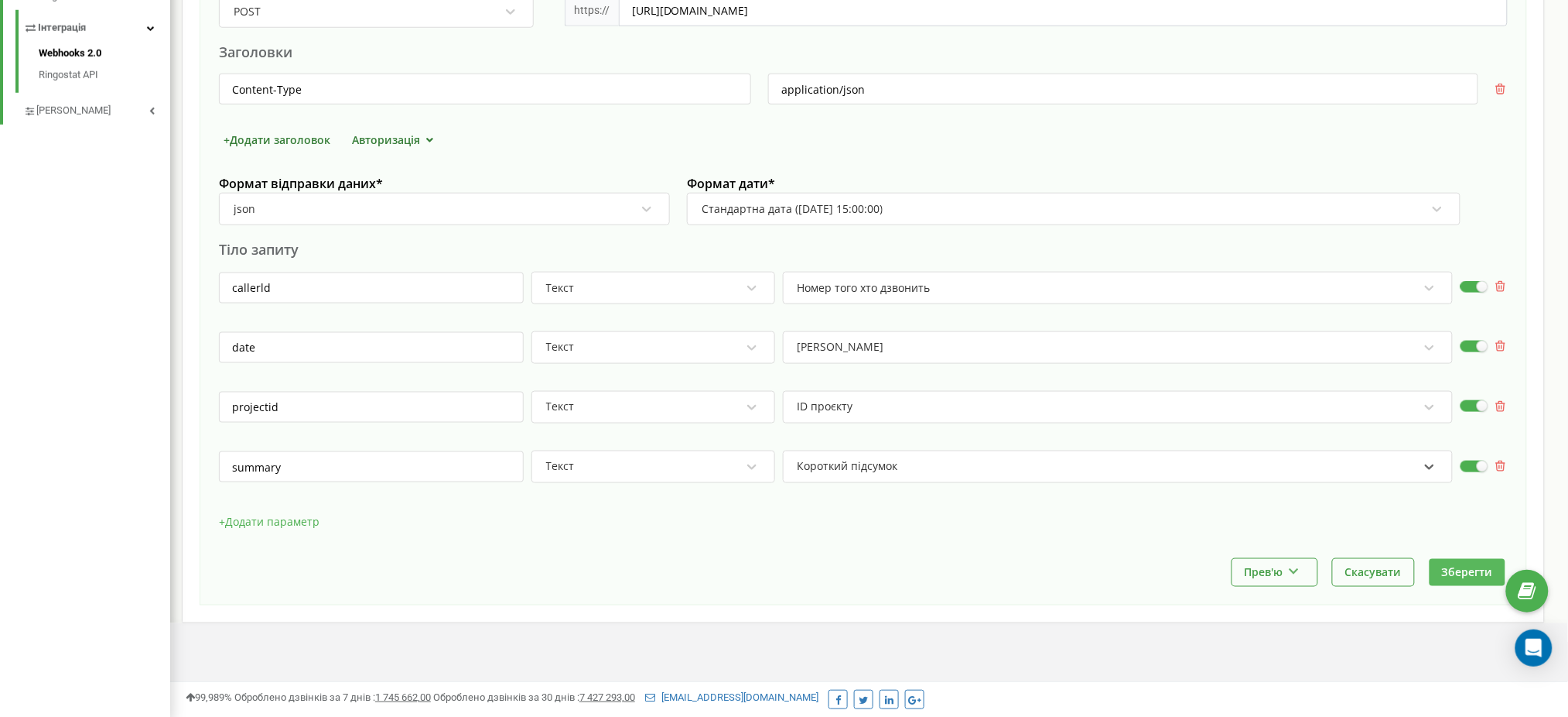
click at [1450, 569] on button "Зберегти" at bounding box center [1468, 573] width 76 height 27
